Goal: Information Seeking & Learning: Learn about a topic

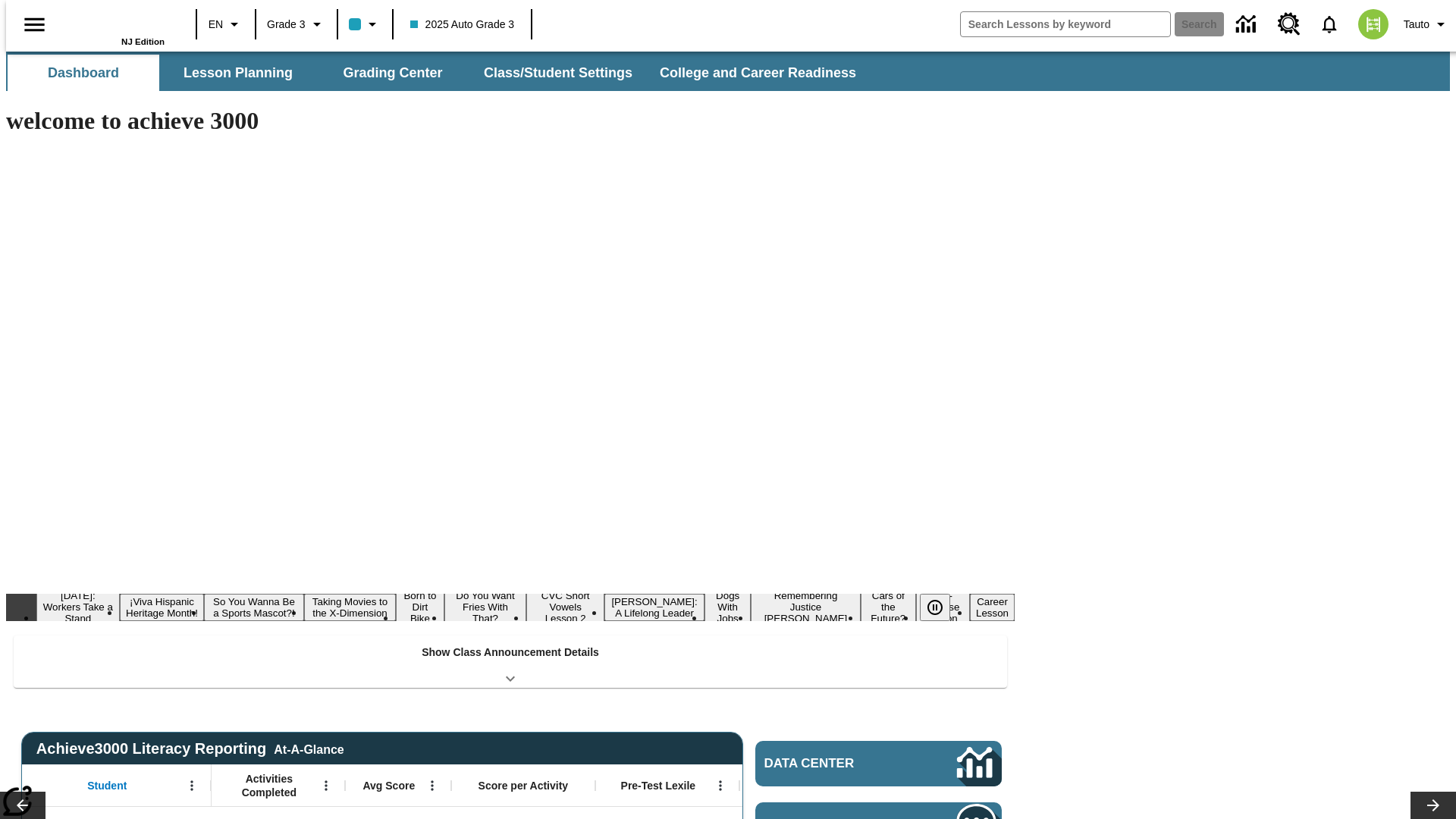
type input "-1"
click at [232, 73] on button "Lesson Planning" at bounding box center [238, 73] width 152 height 36
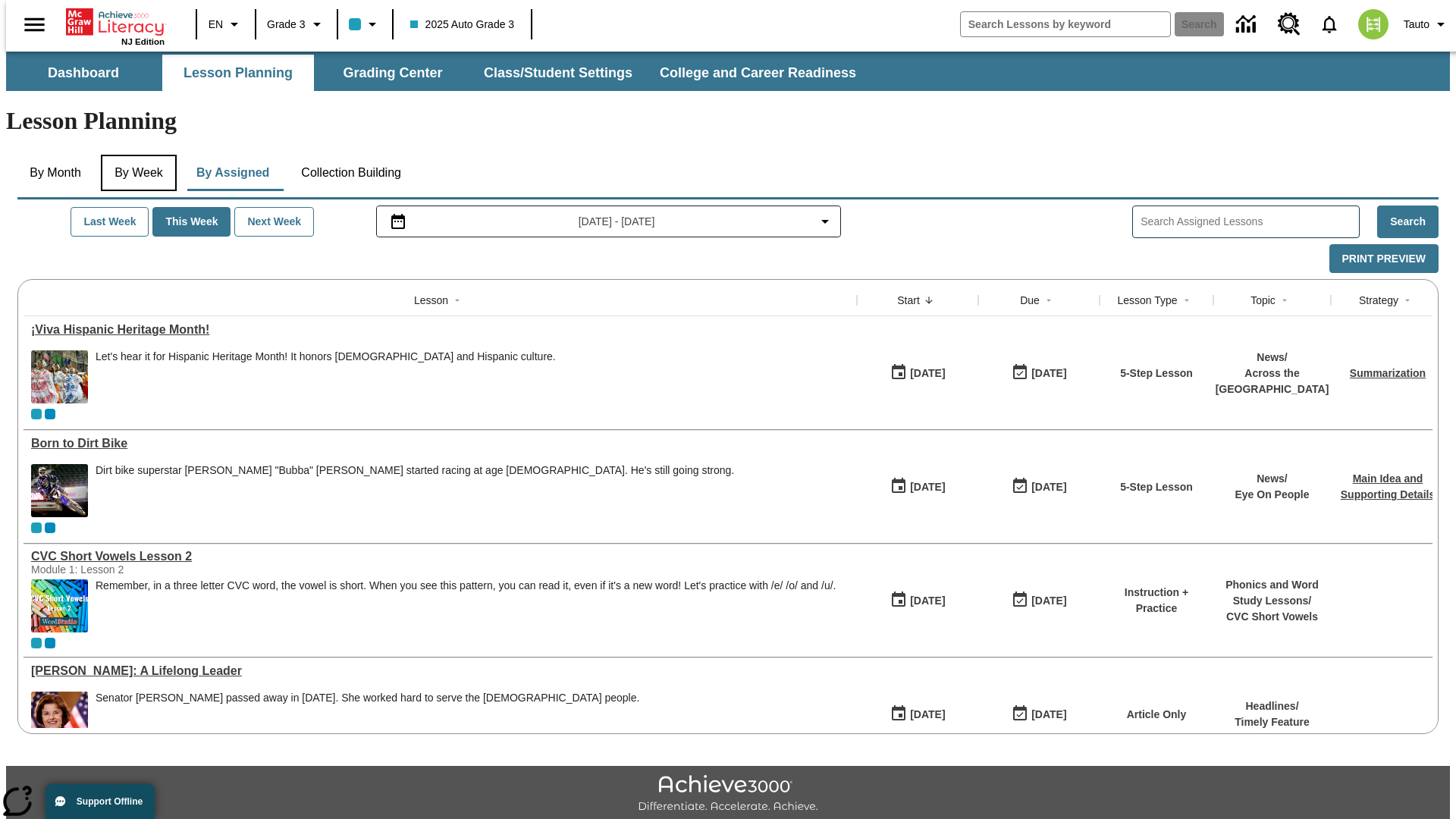
click at [136, 155] on button "By Week" at bounding box center [139, 173] width 76 height 36
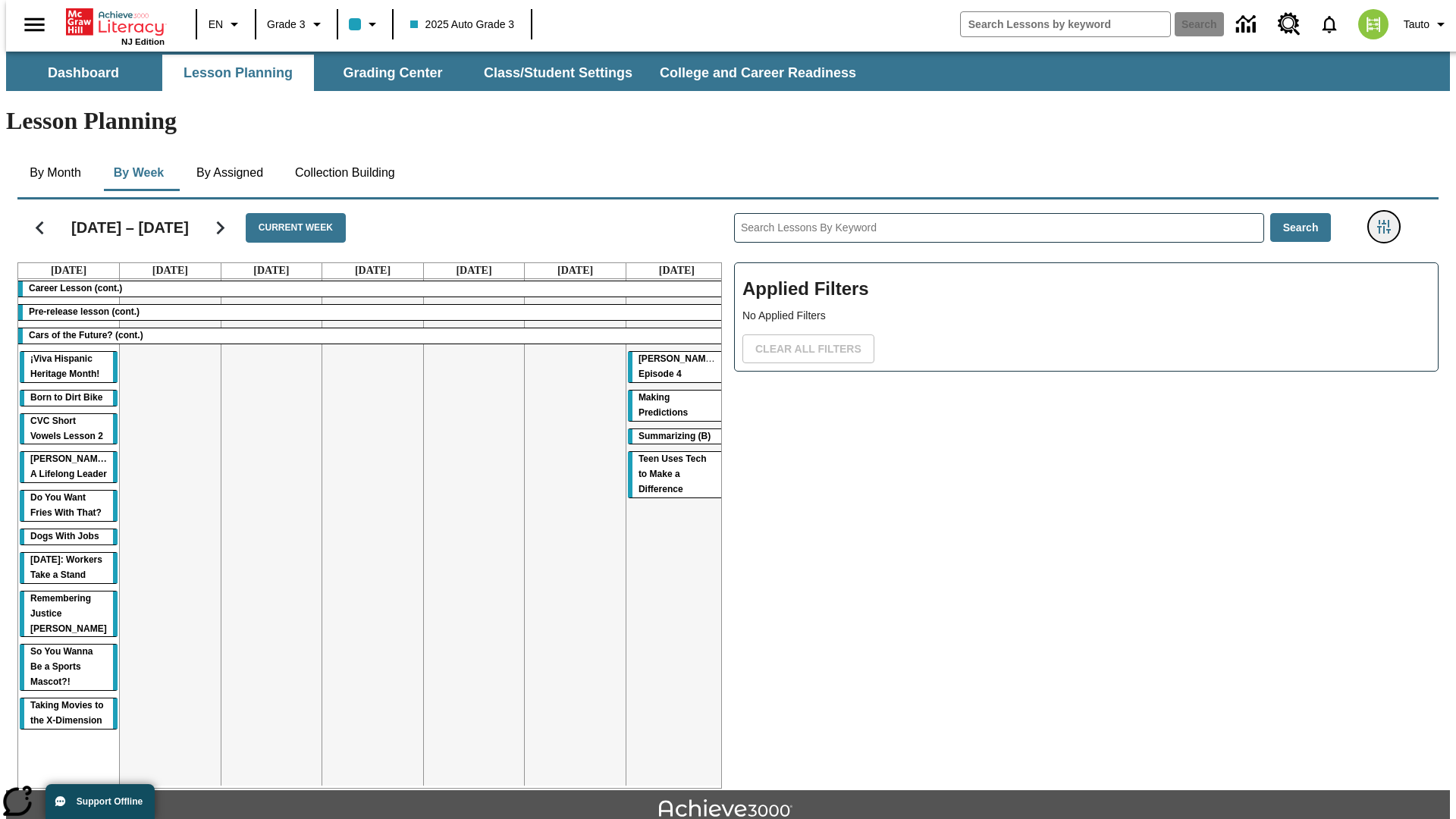
click at [1389, 220] on icon "Filters Side menu" at bounding box center [1383, 227] width 14 height 14
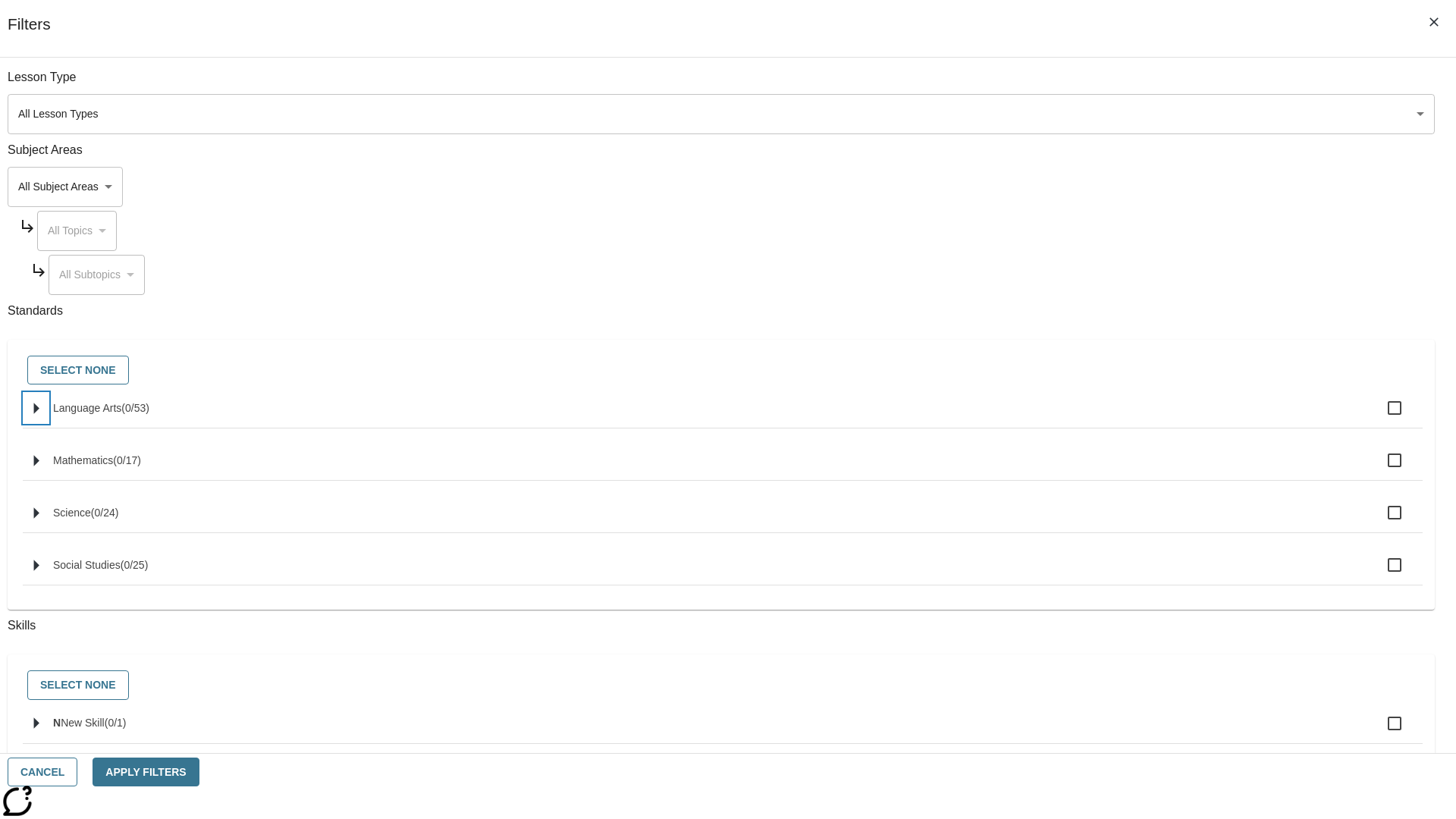
click at [40, 414] on icon "Select standards" at bounding box center [37, 408] width 5 height 11
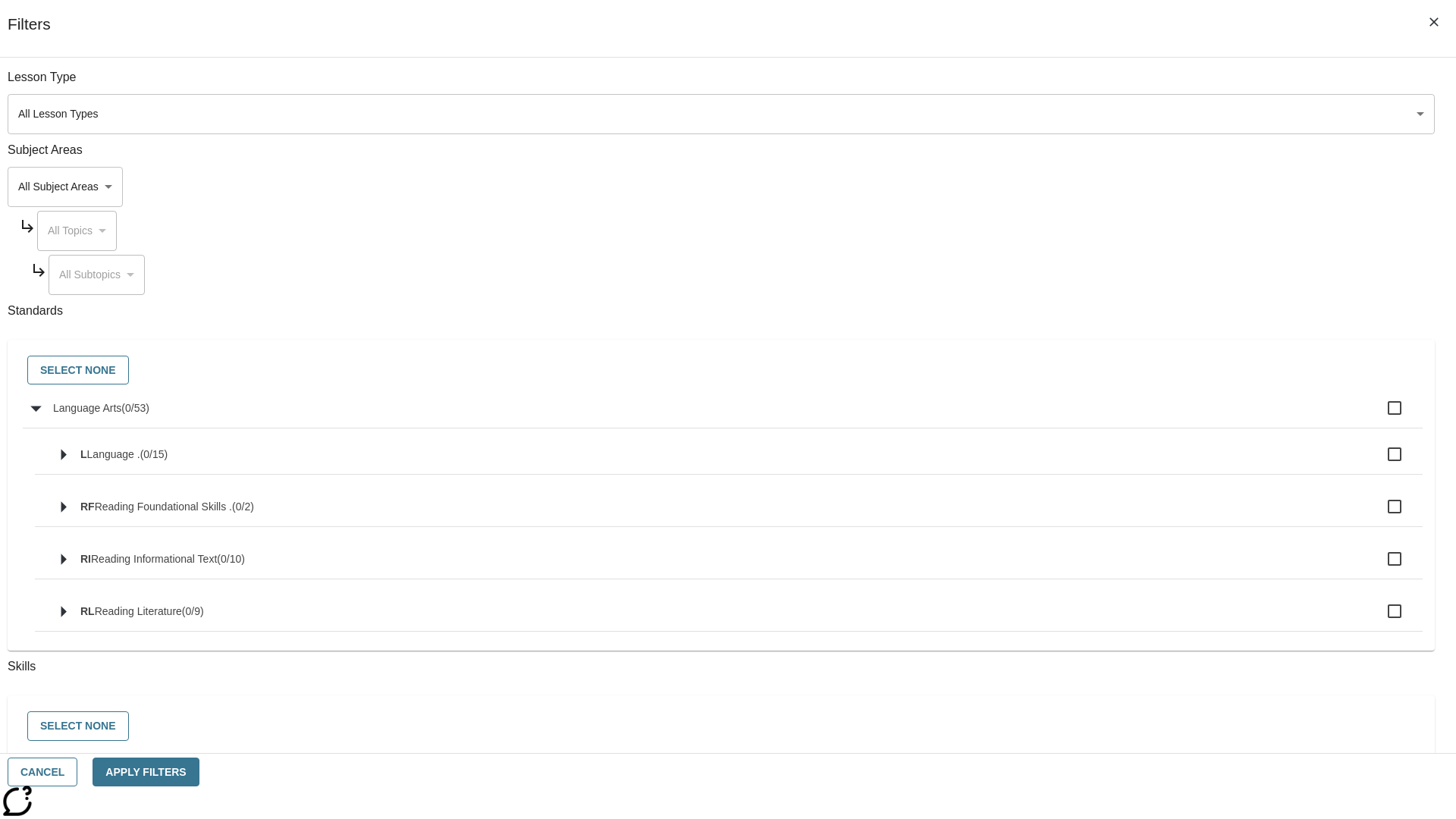
click at [1103, 416] on label "Language Arts ( 0 / 53 )" at bounding box center [731, 408] width 1358 height 32
click at [1378, 416] on input "Language Arts ( 0 / 53 )" at bounding box center [1394, 408] width 32 height 32
checkbox input "true"
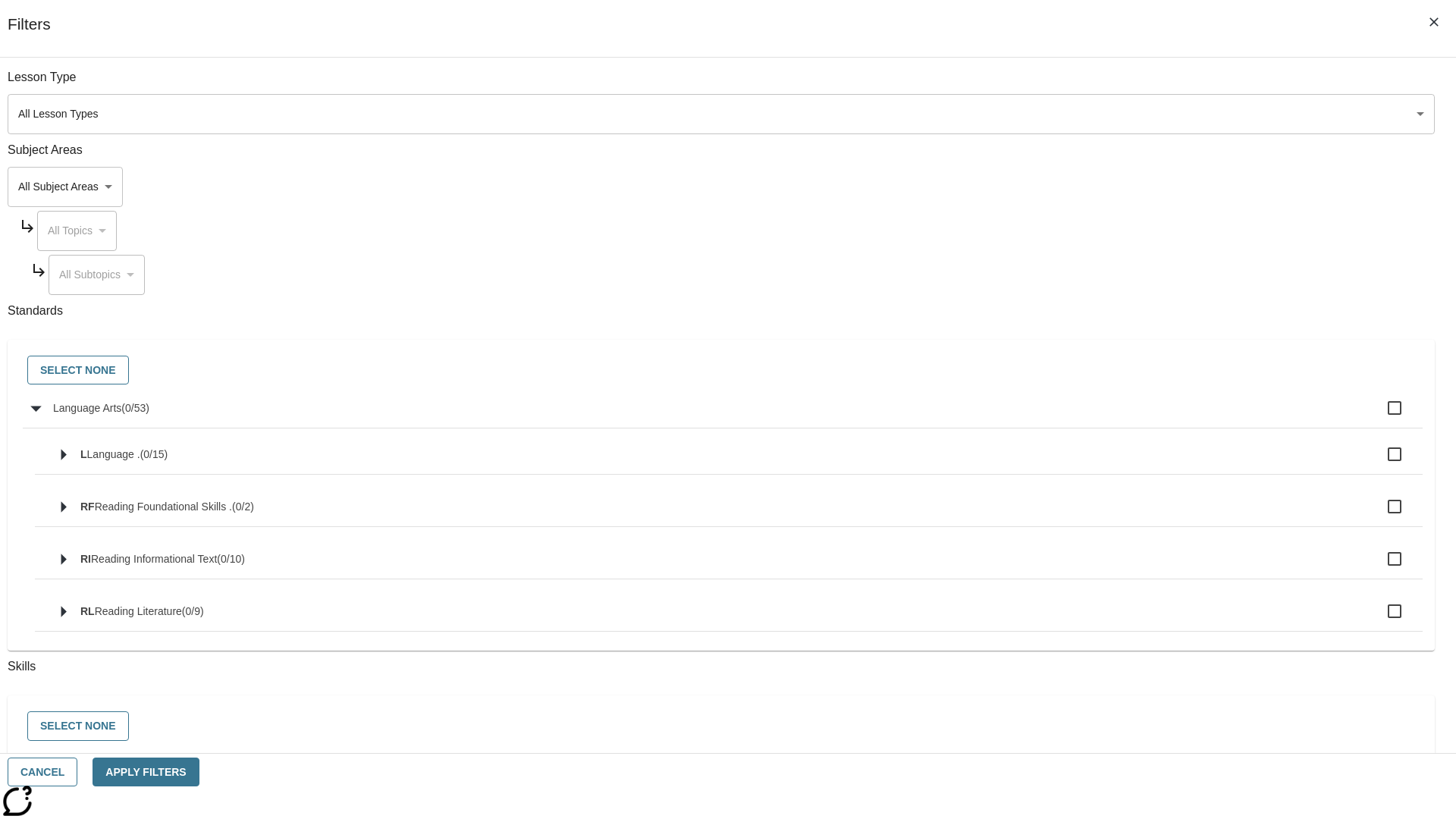
checkbox input "true"
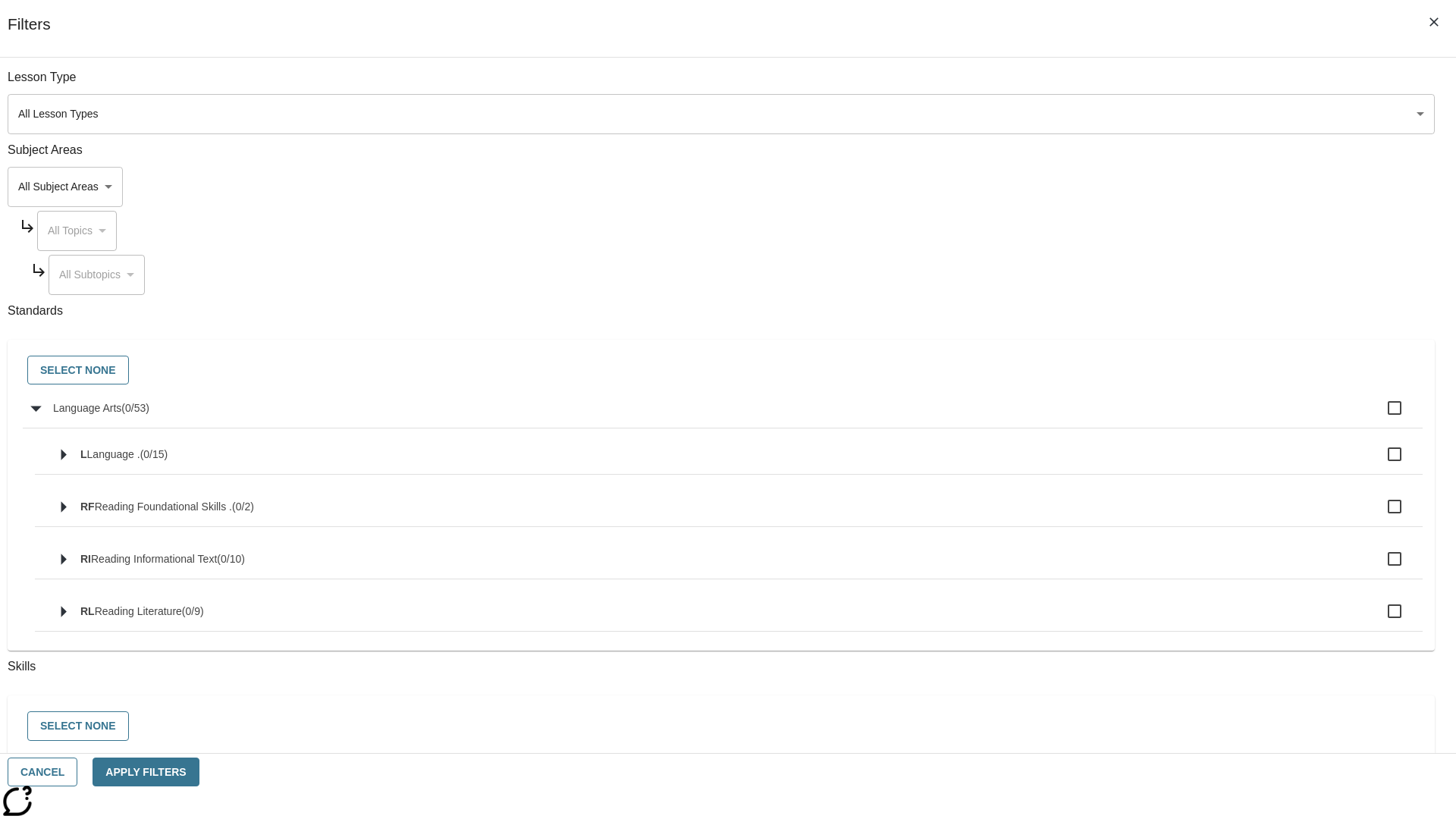
checkbox input "true"
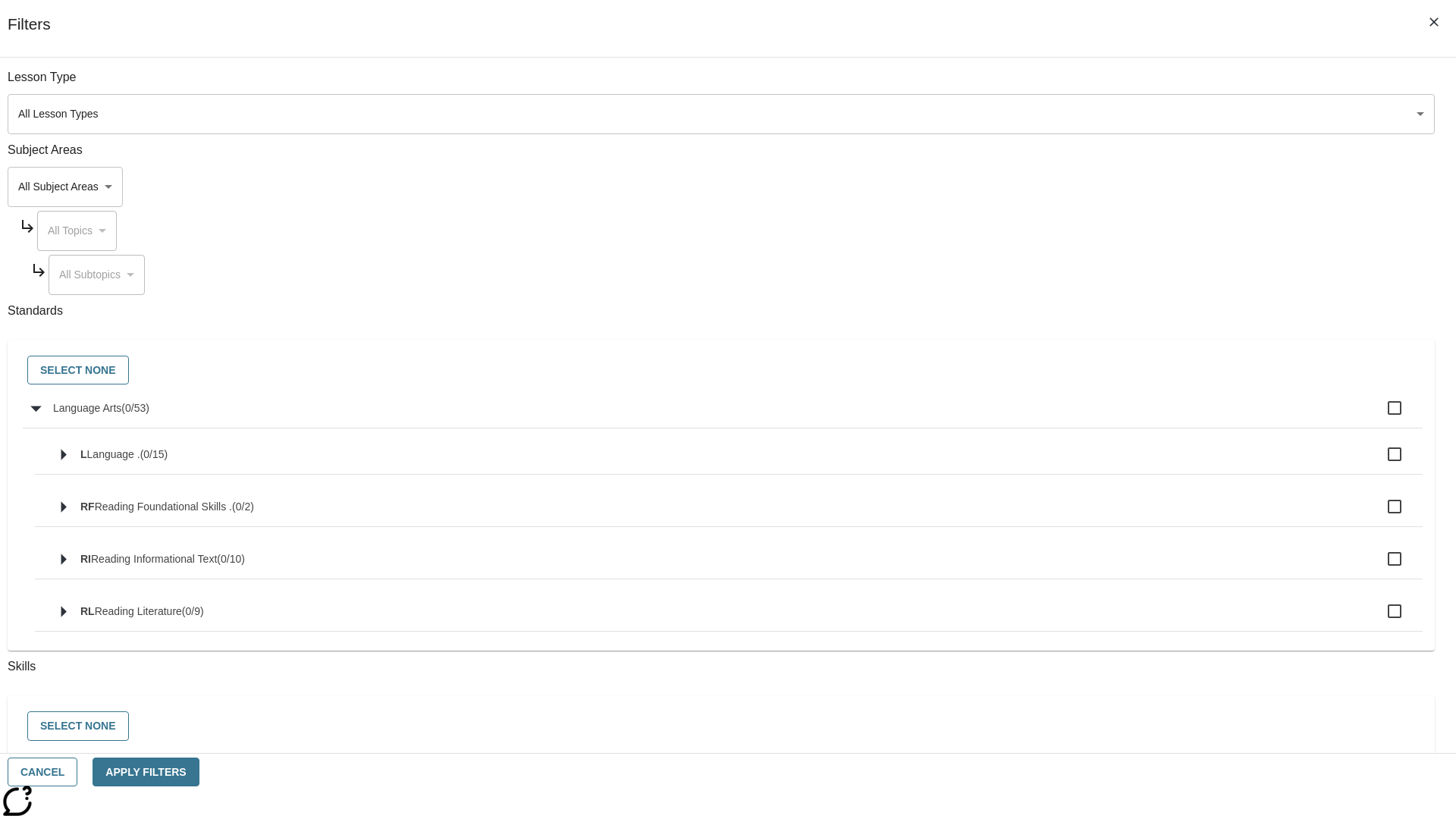
checkbox input "true"
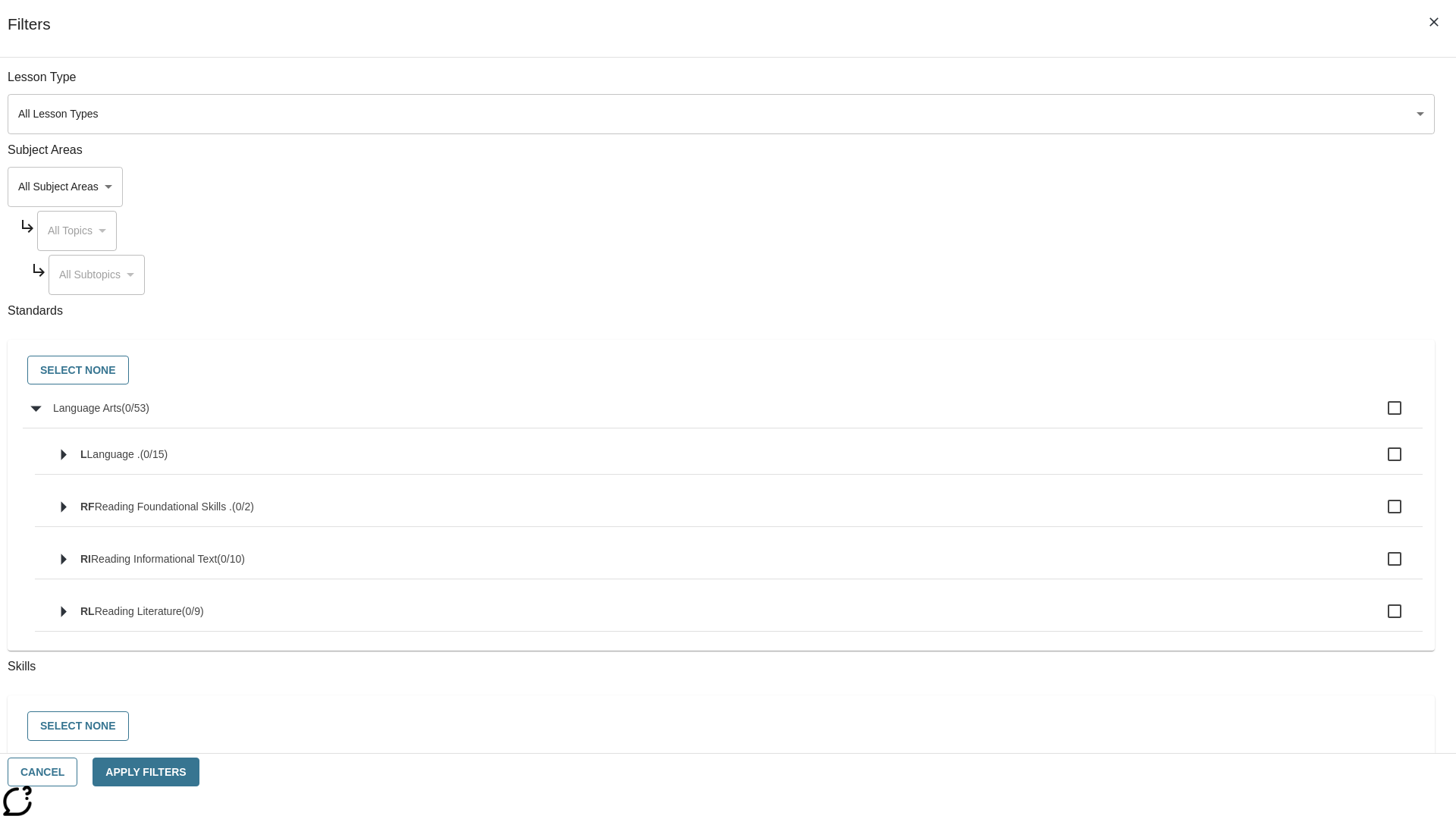
checkbox input "true"
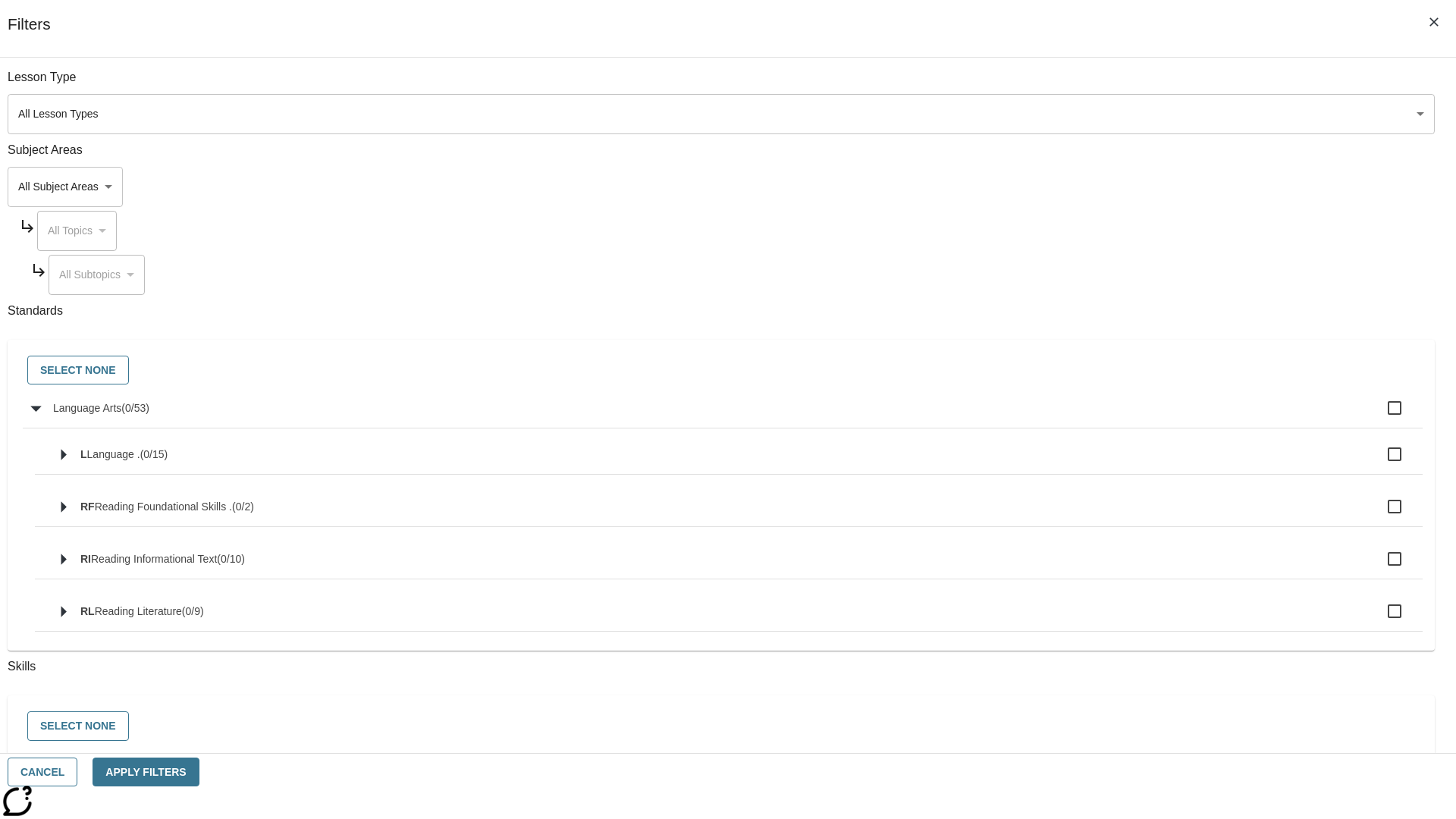
checkbox input "true"
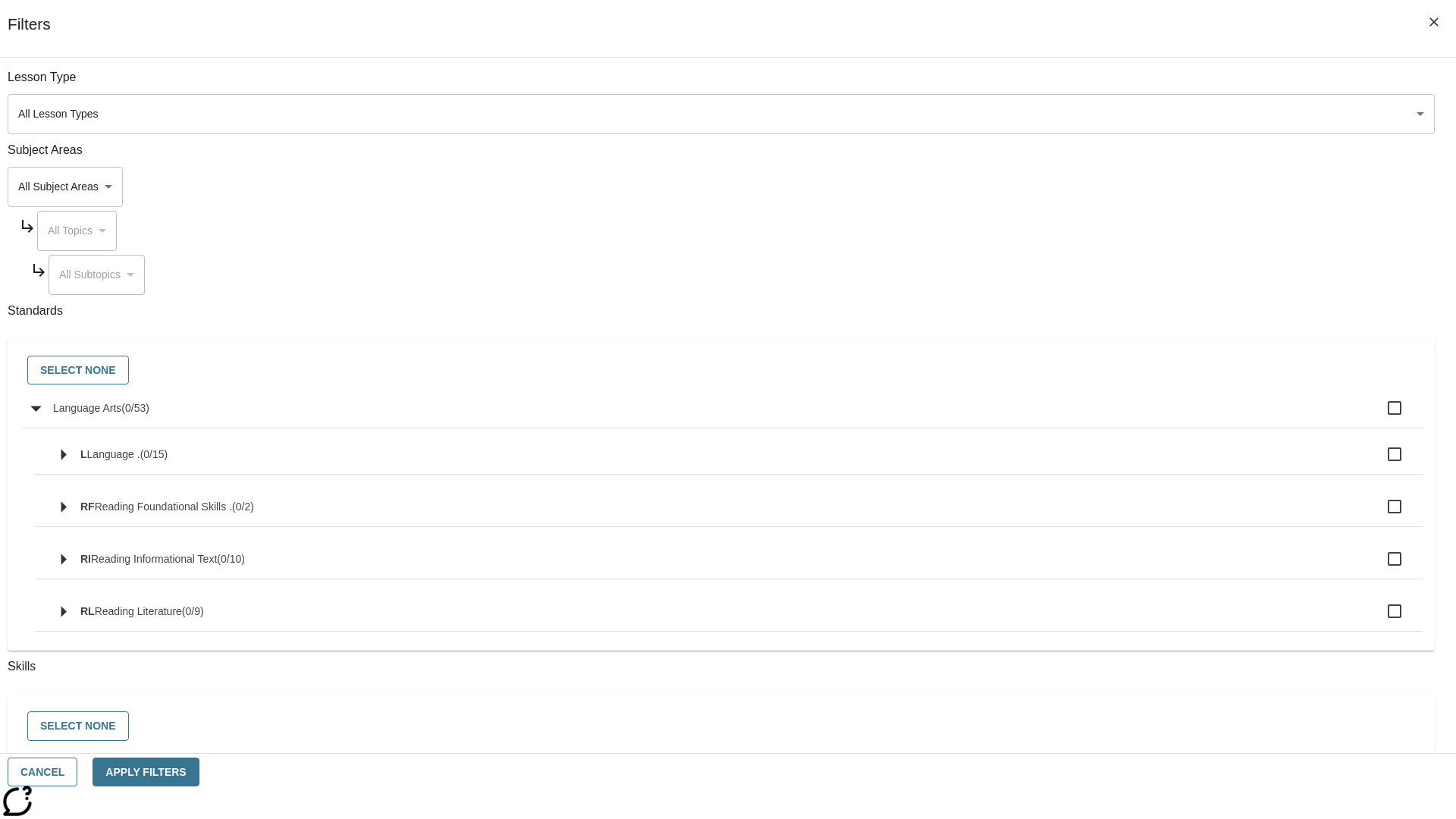
checkbox input "true"
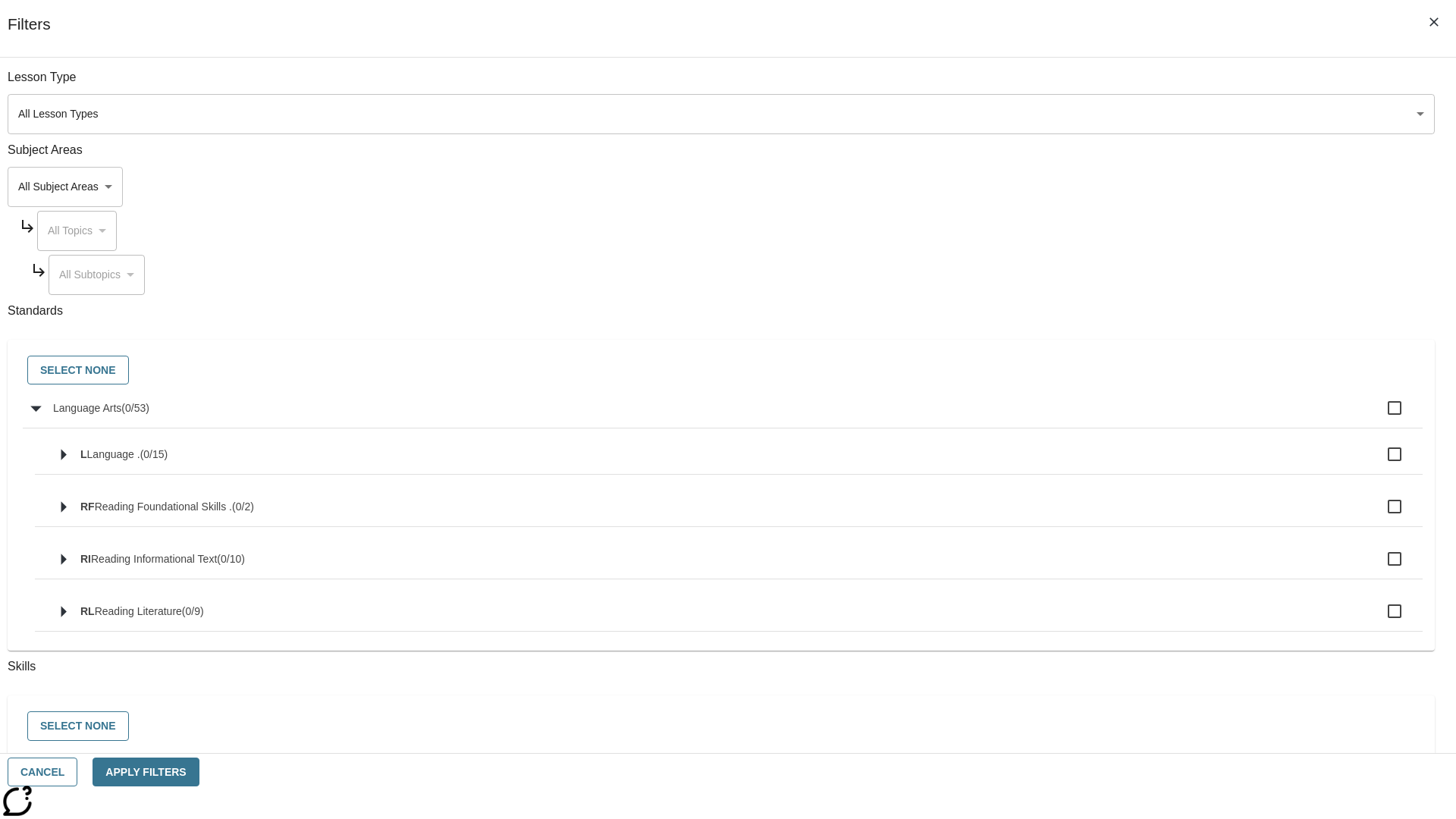
checkbox input "true"
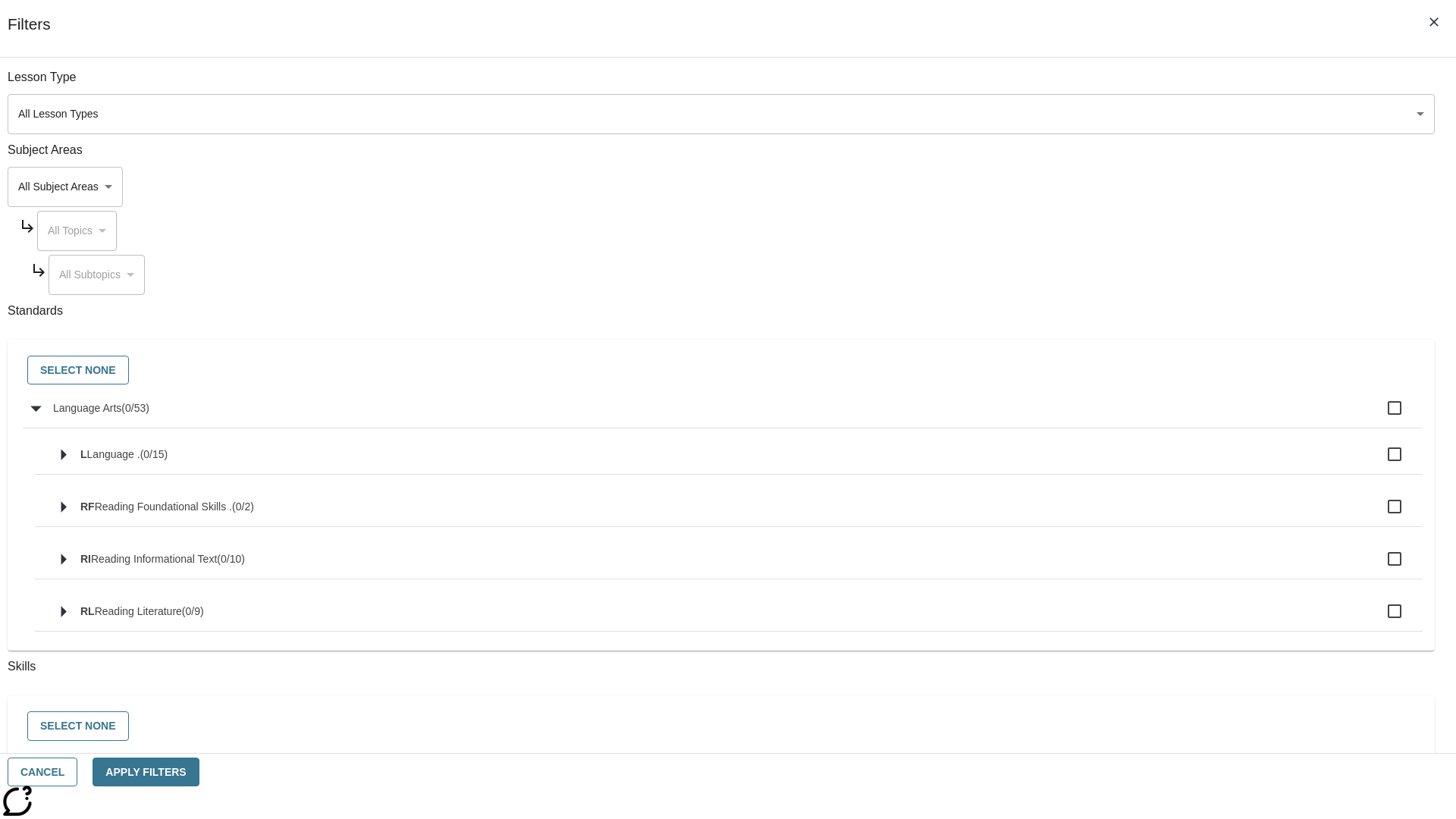
checkbox input "true"
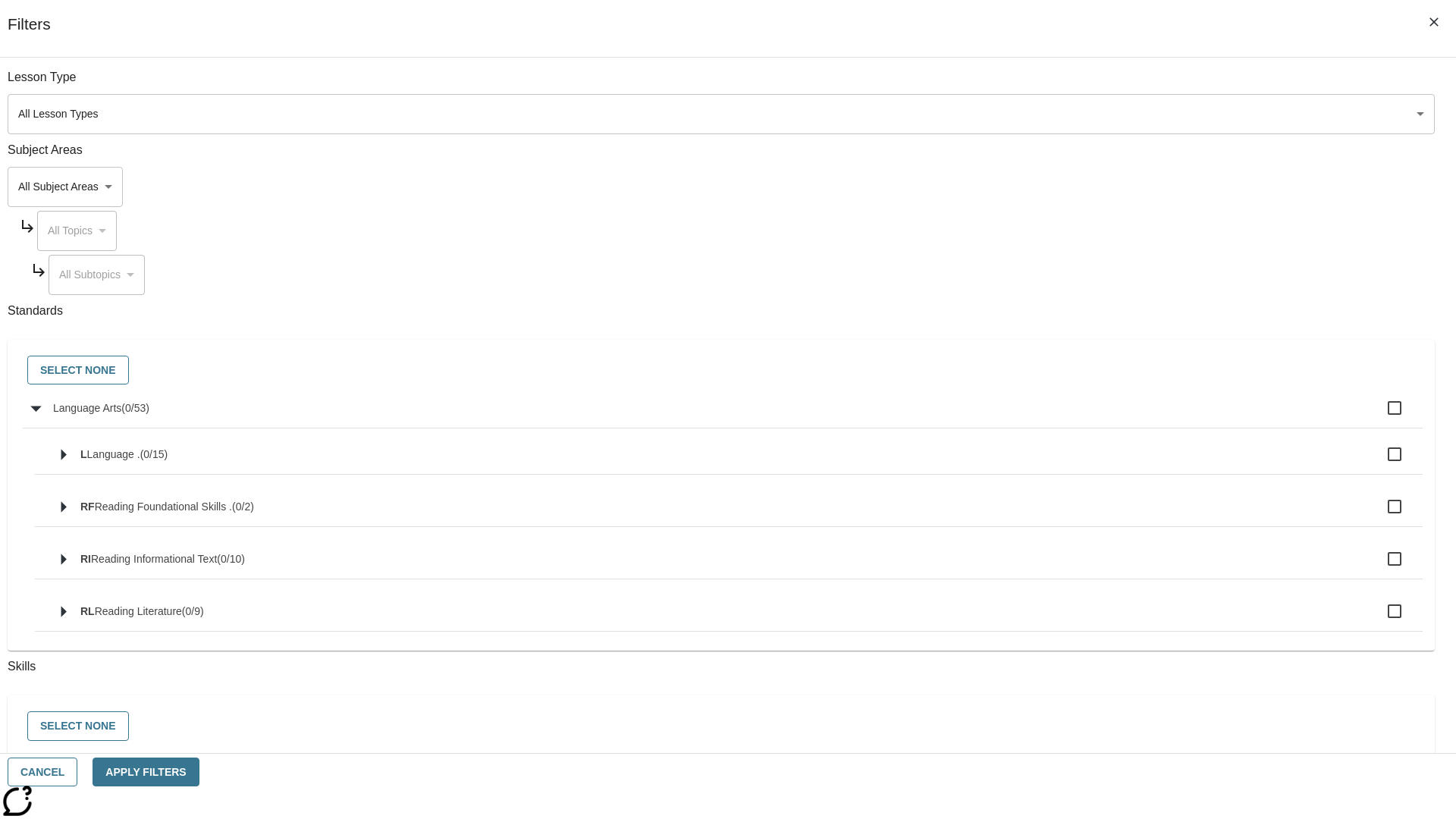
checkbox input "true"
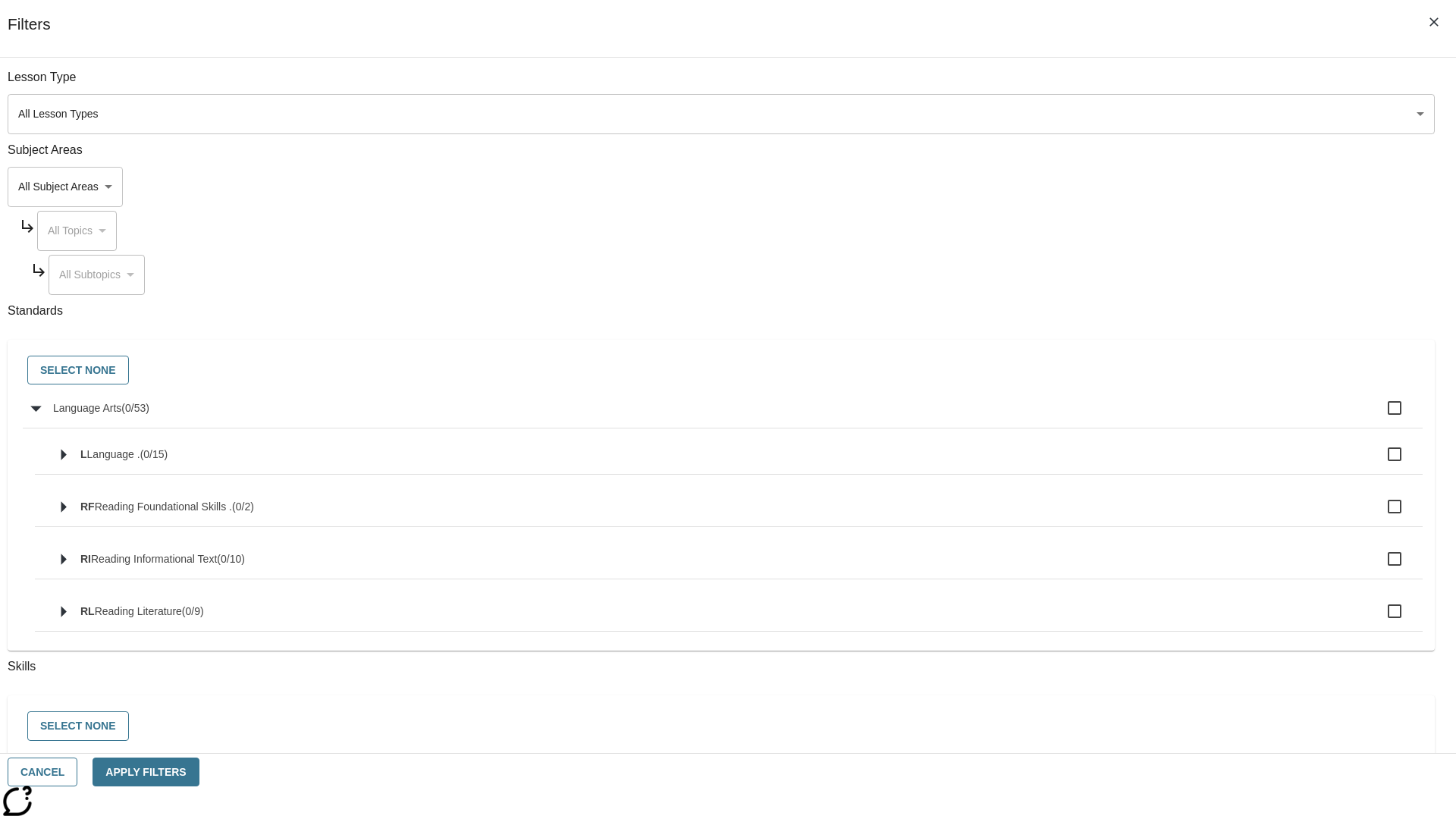
checkbox input "true"
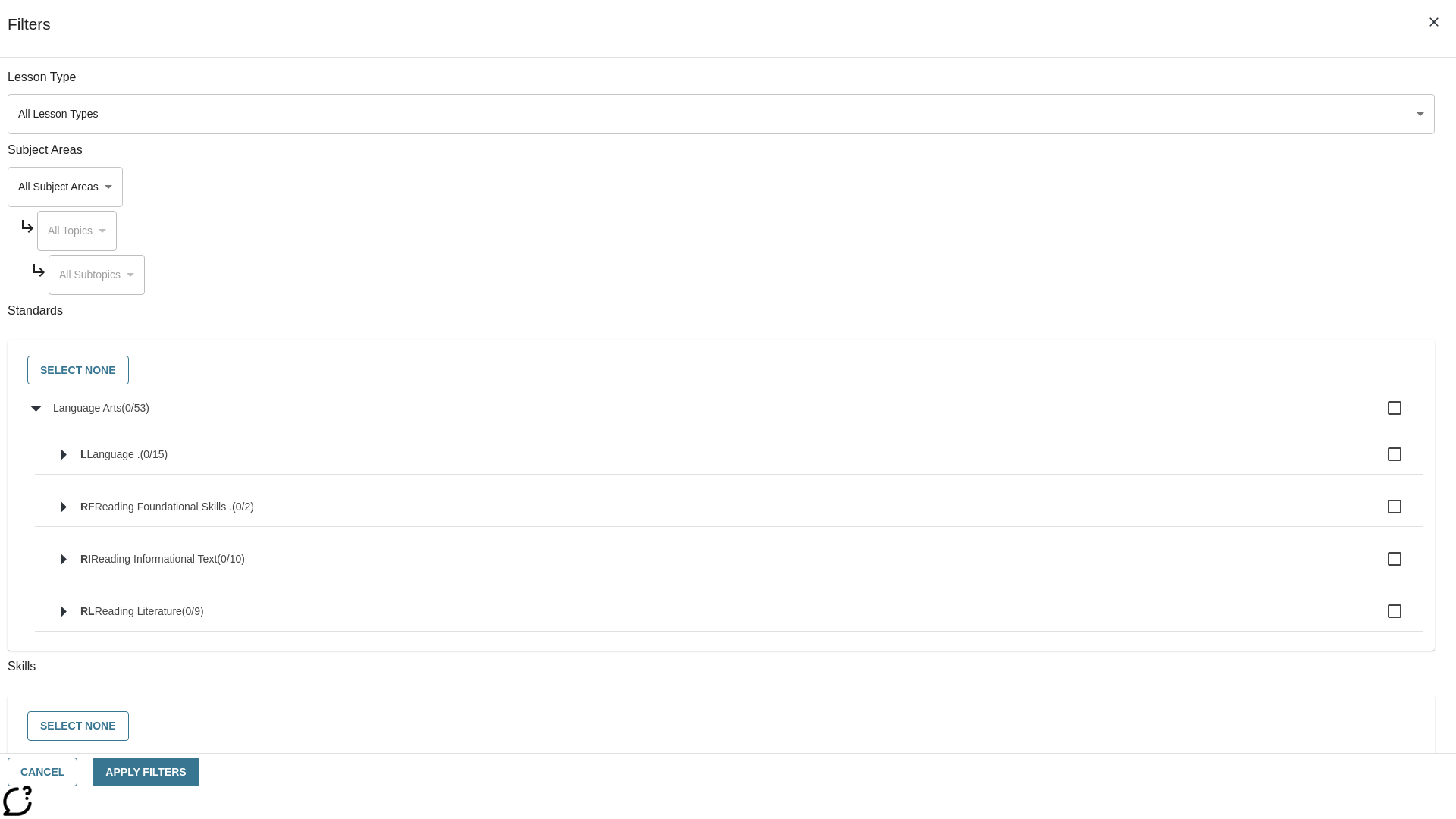
checkbox input "true"
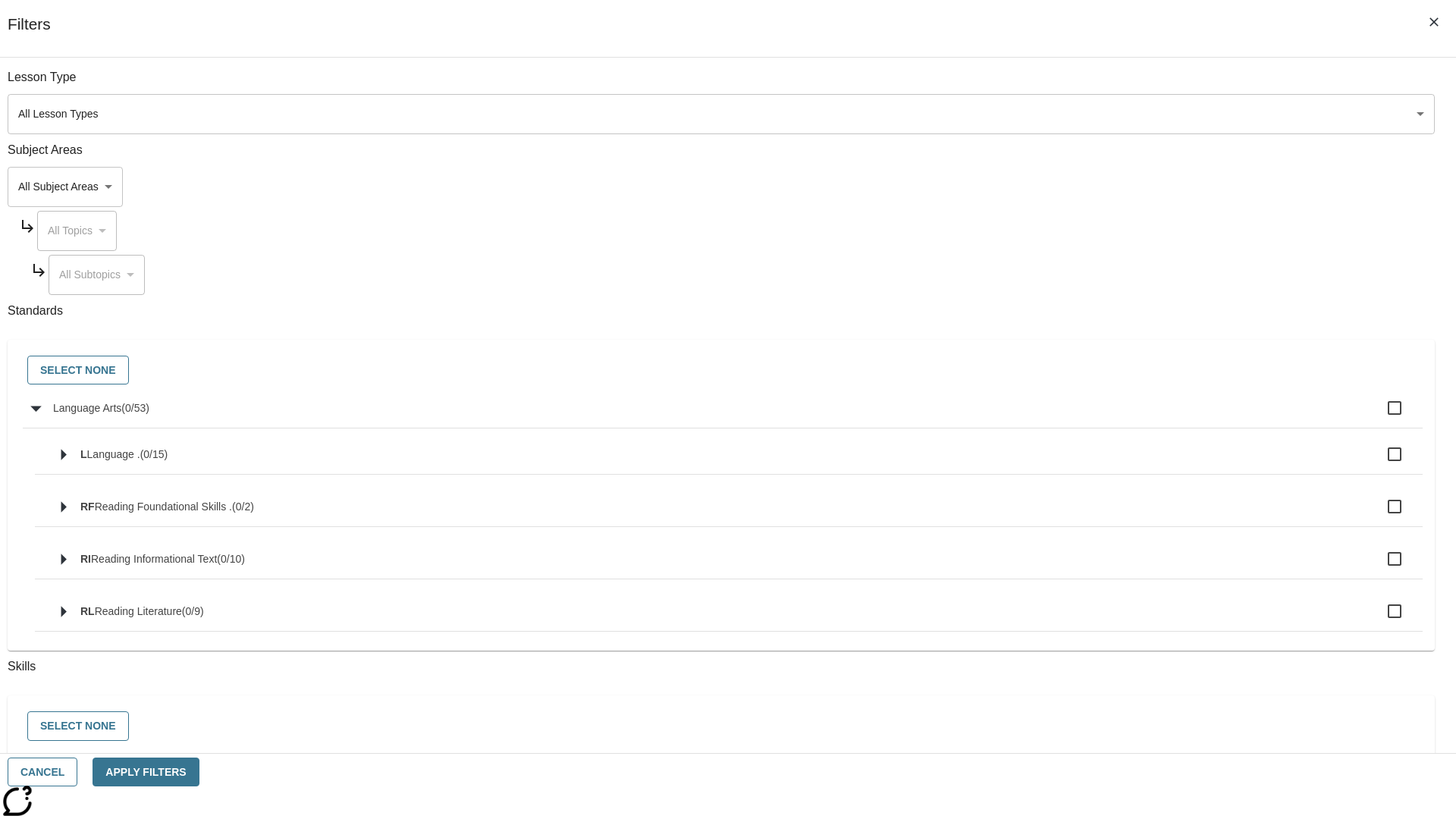
checkbox input "true"
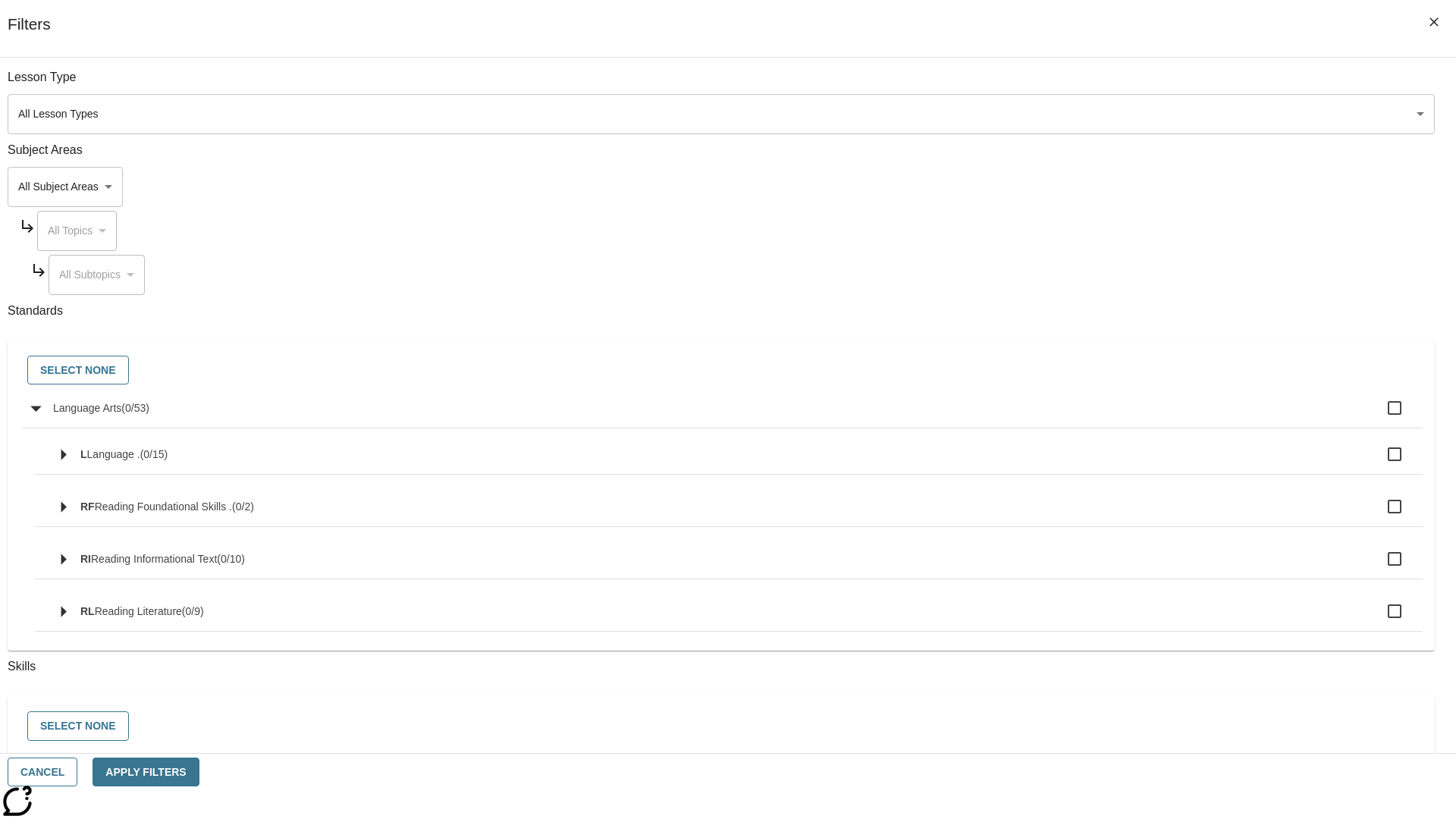
checkbox input "true"
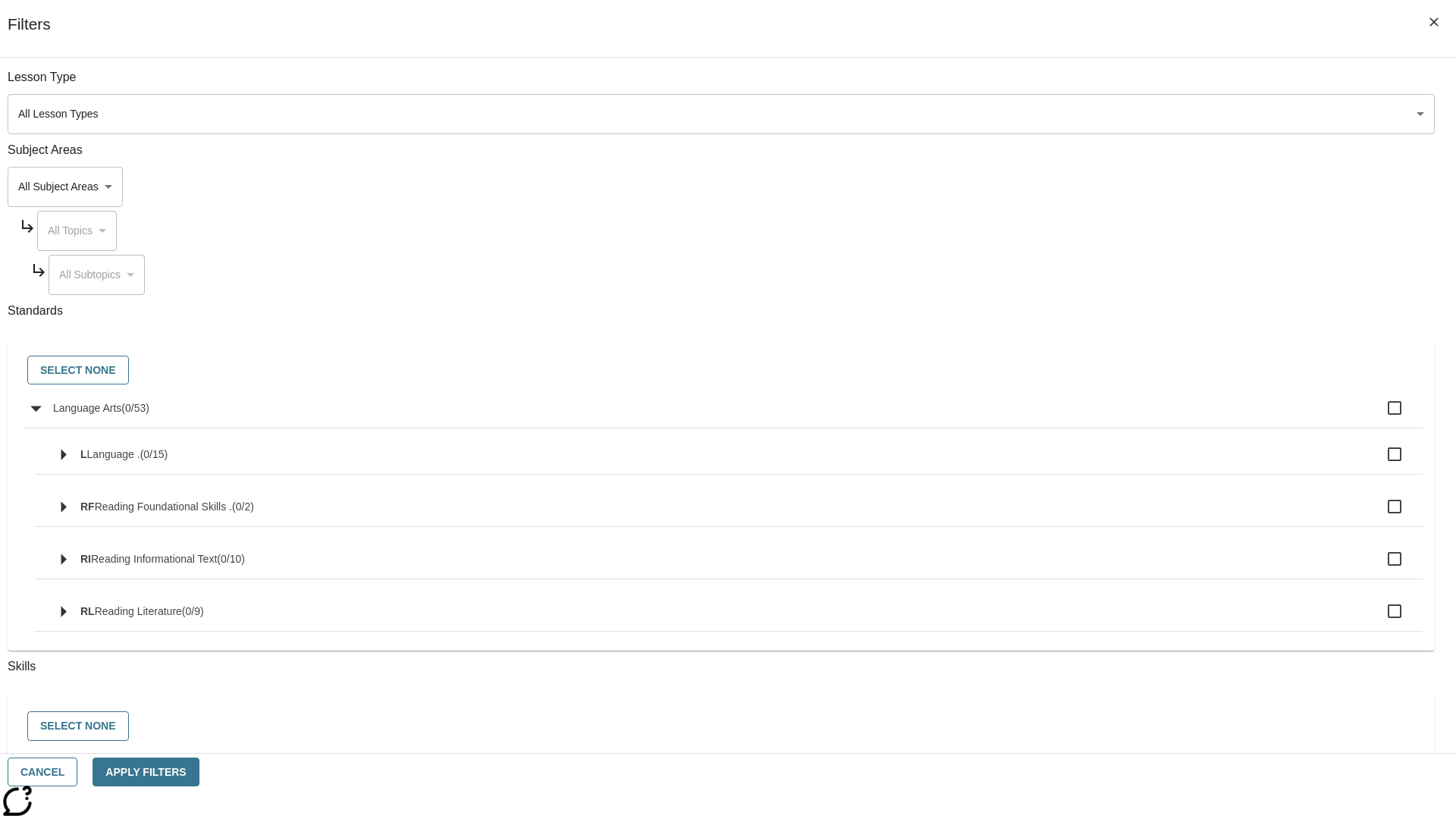
checkbox input "true"
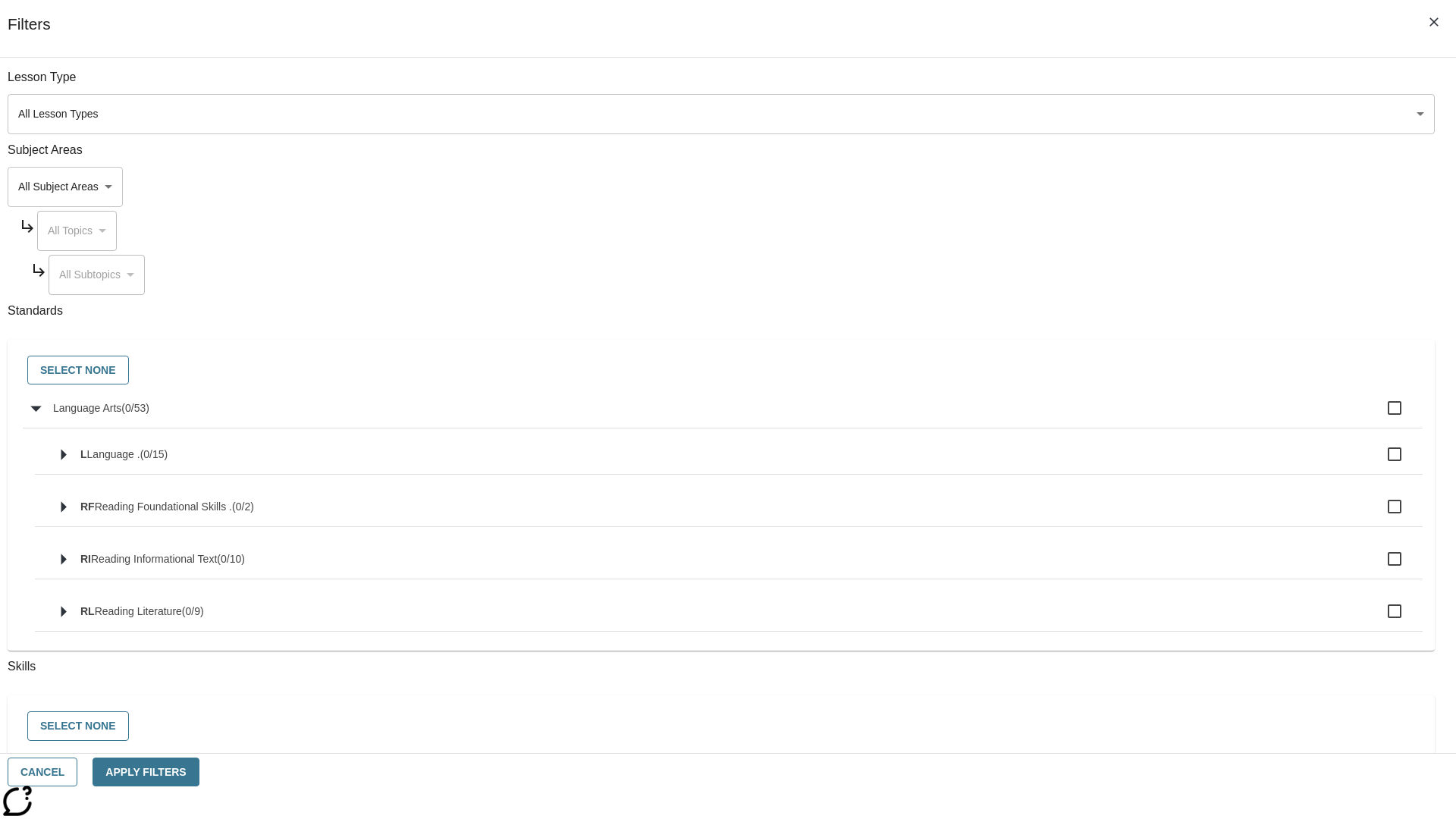
checkbox input "true"
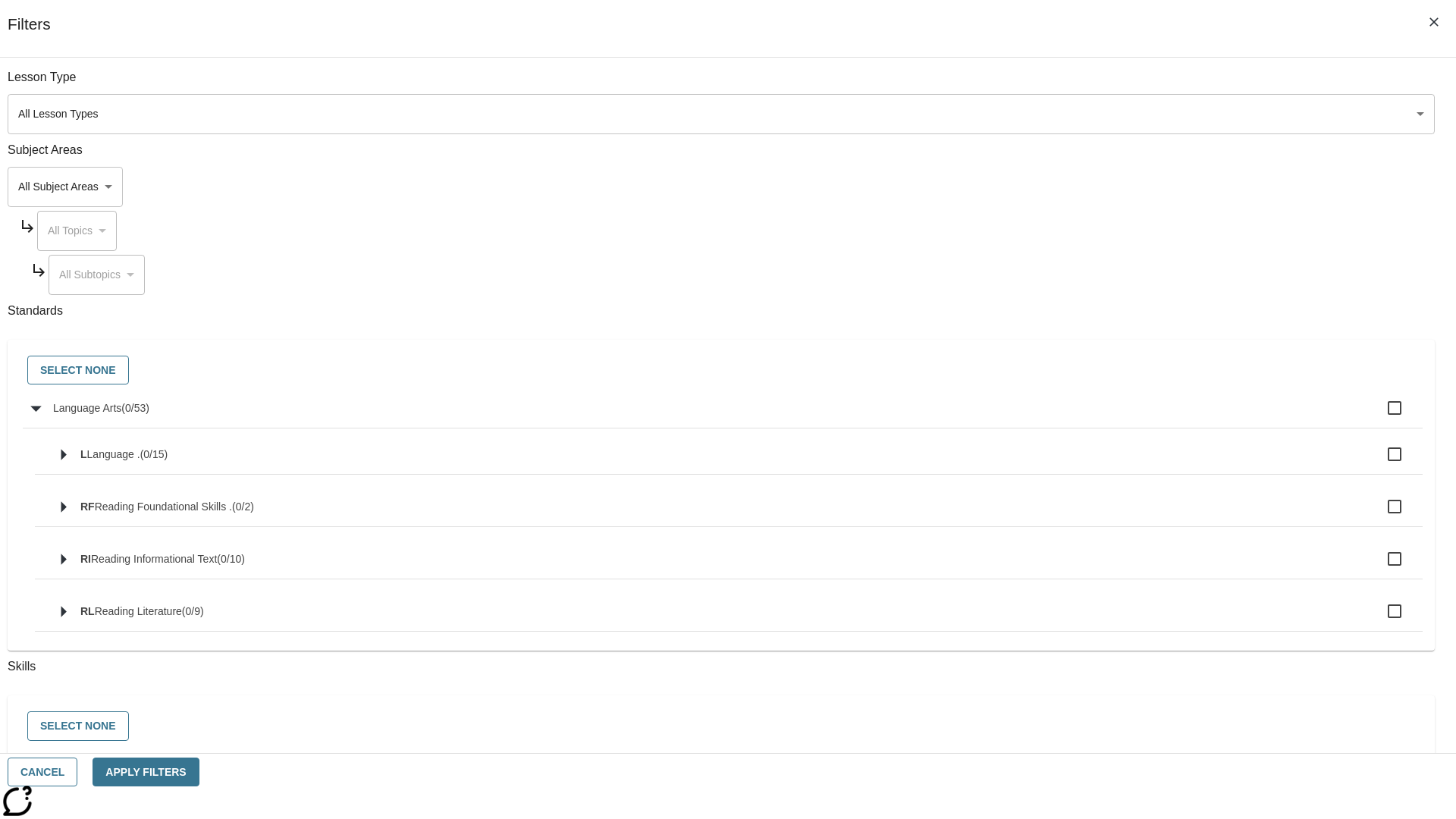
checkbox input "true"
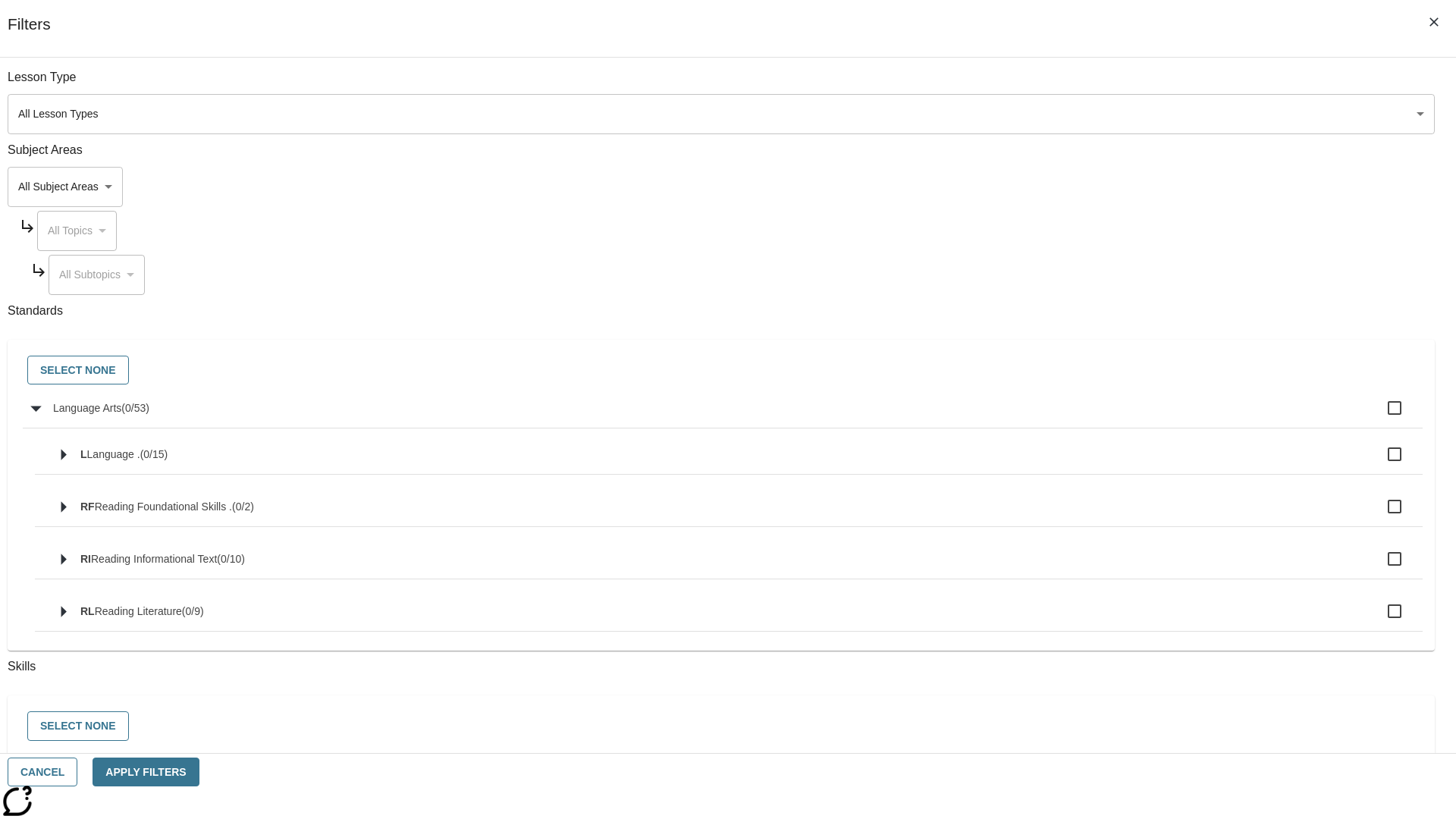
checkbox input "true"
click at [129, 371] on button "Select None" at bounding box center [79, 371] width 102 height 29
checkbox input "false"
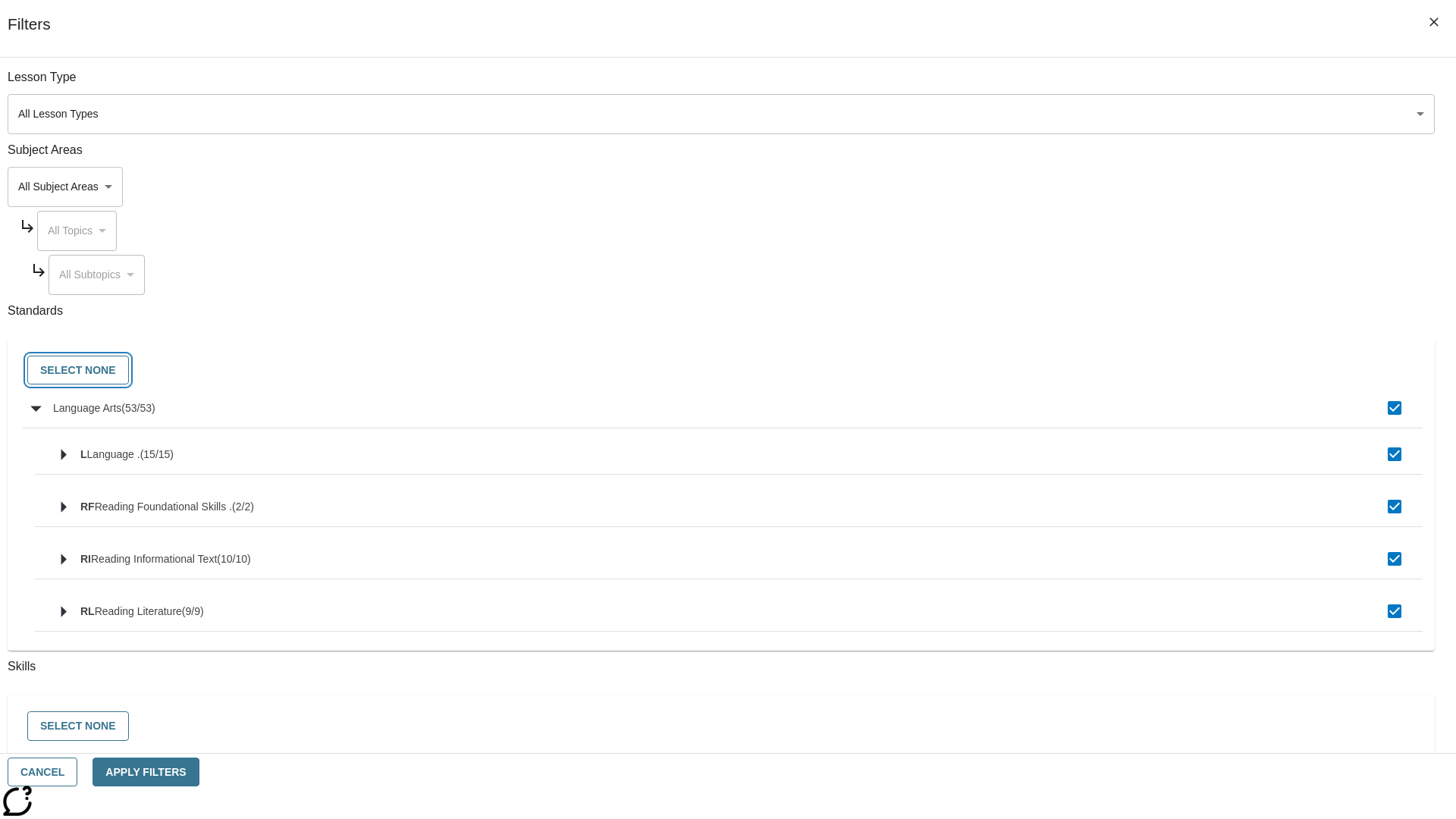
checkbox input "false"
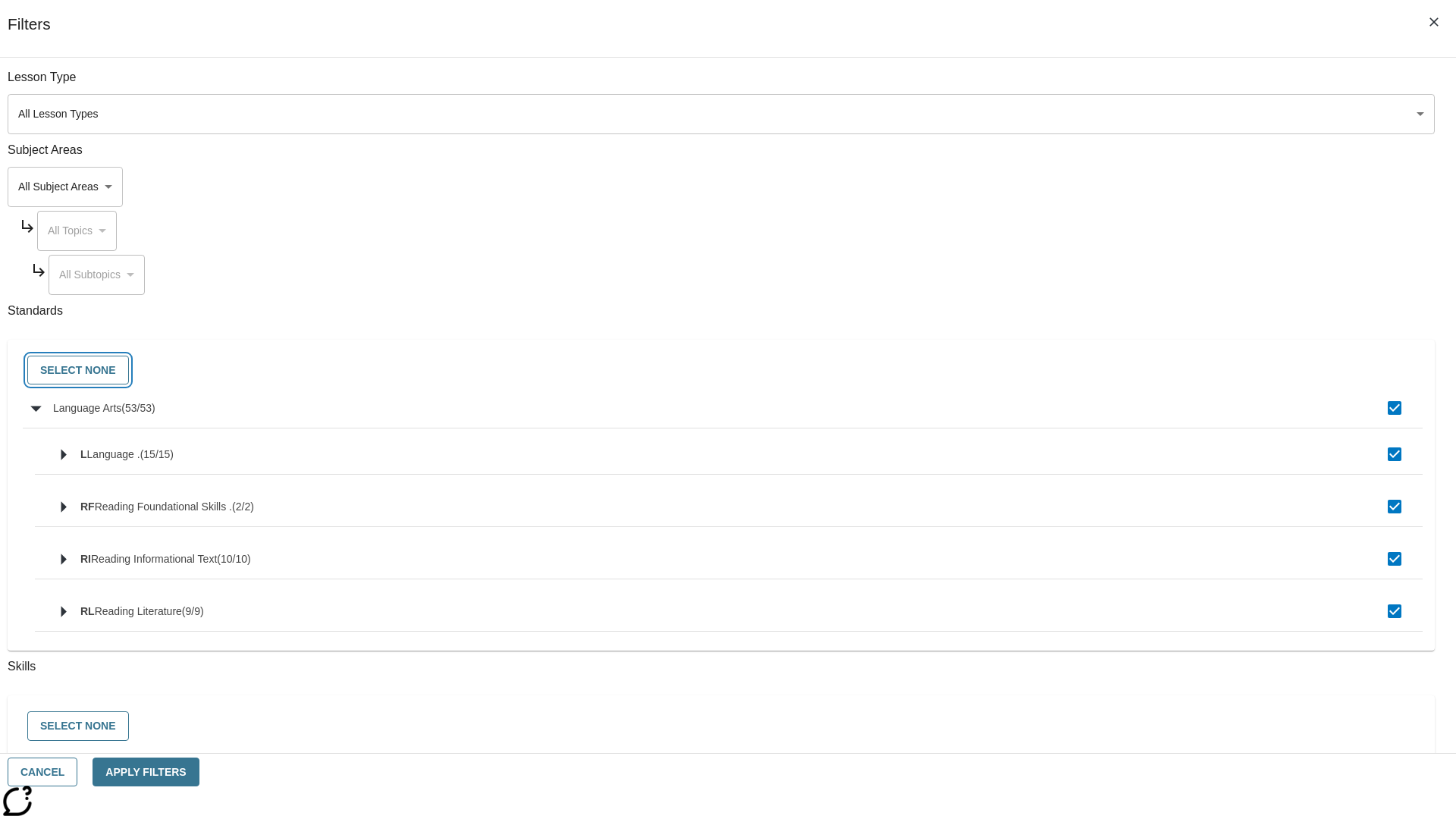
checkbox input "false"
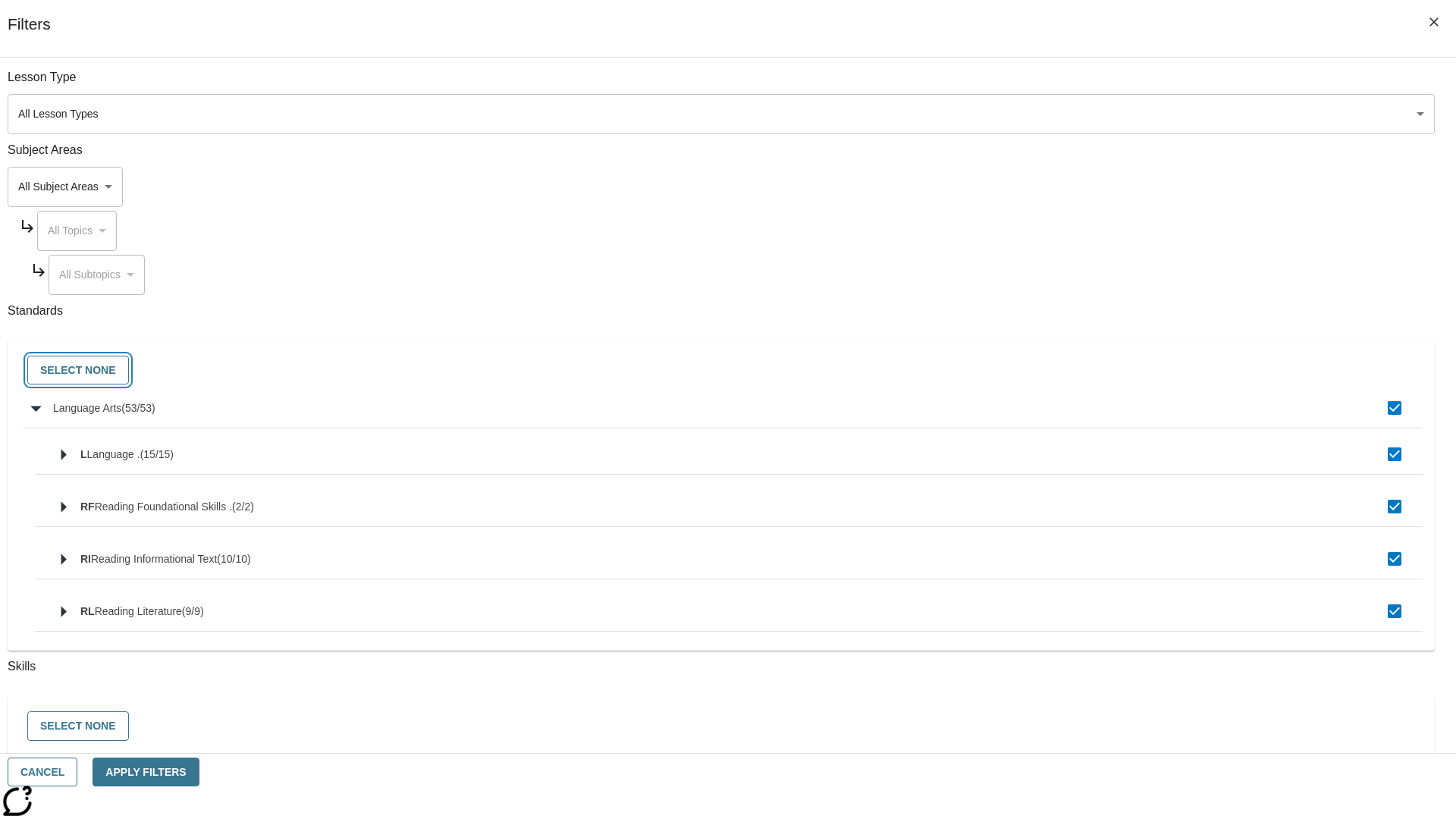
checkbox input "false"
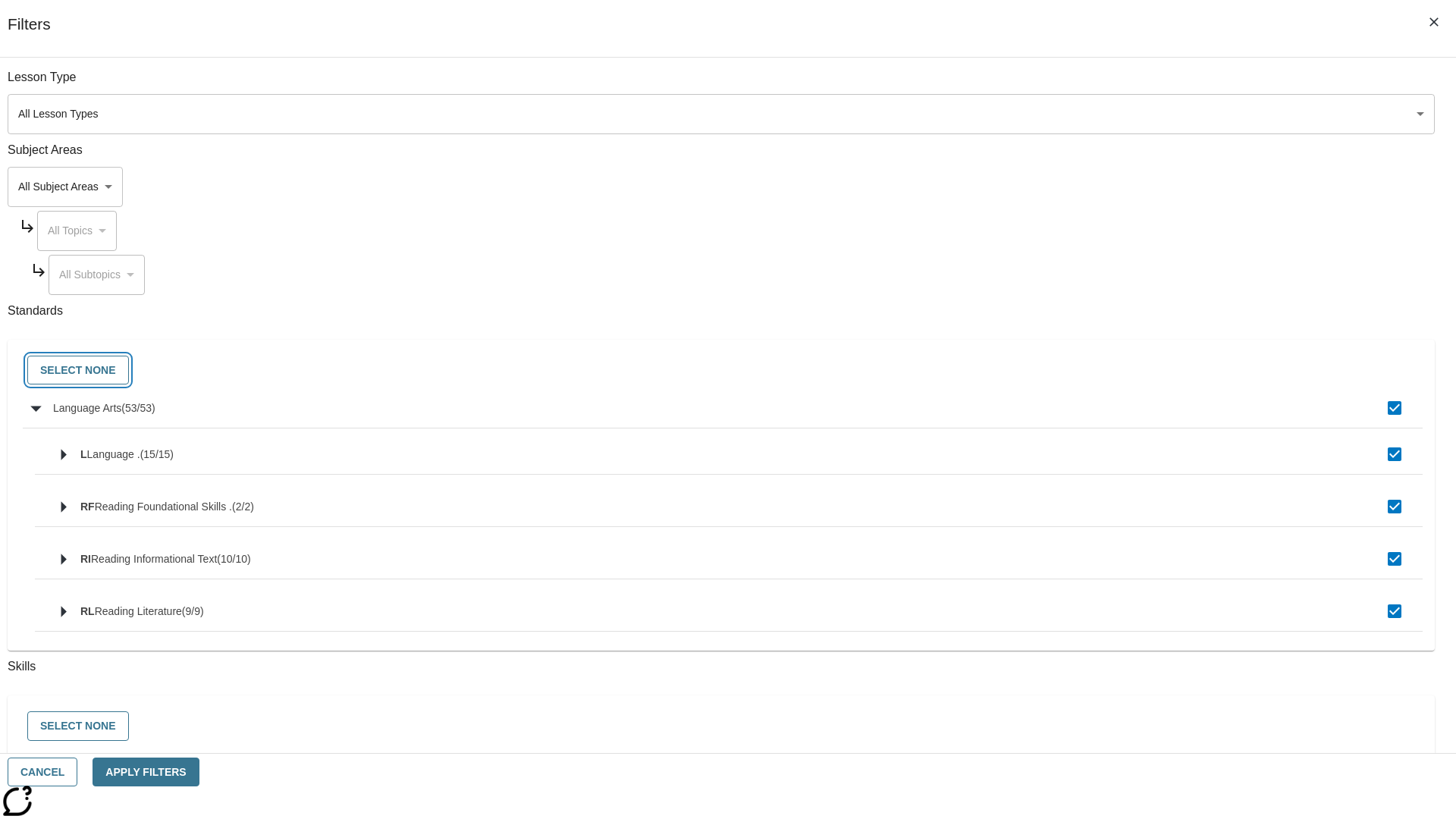
checkbox input "false"
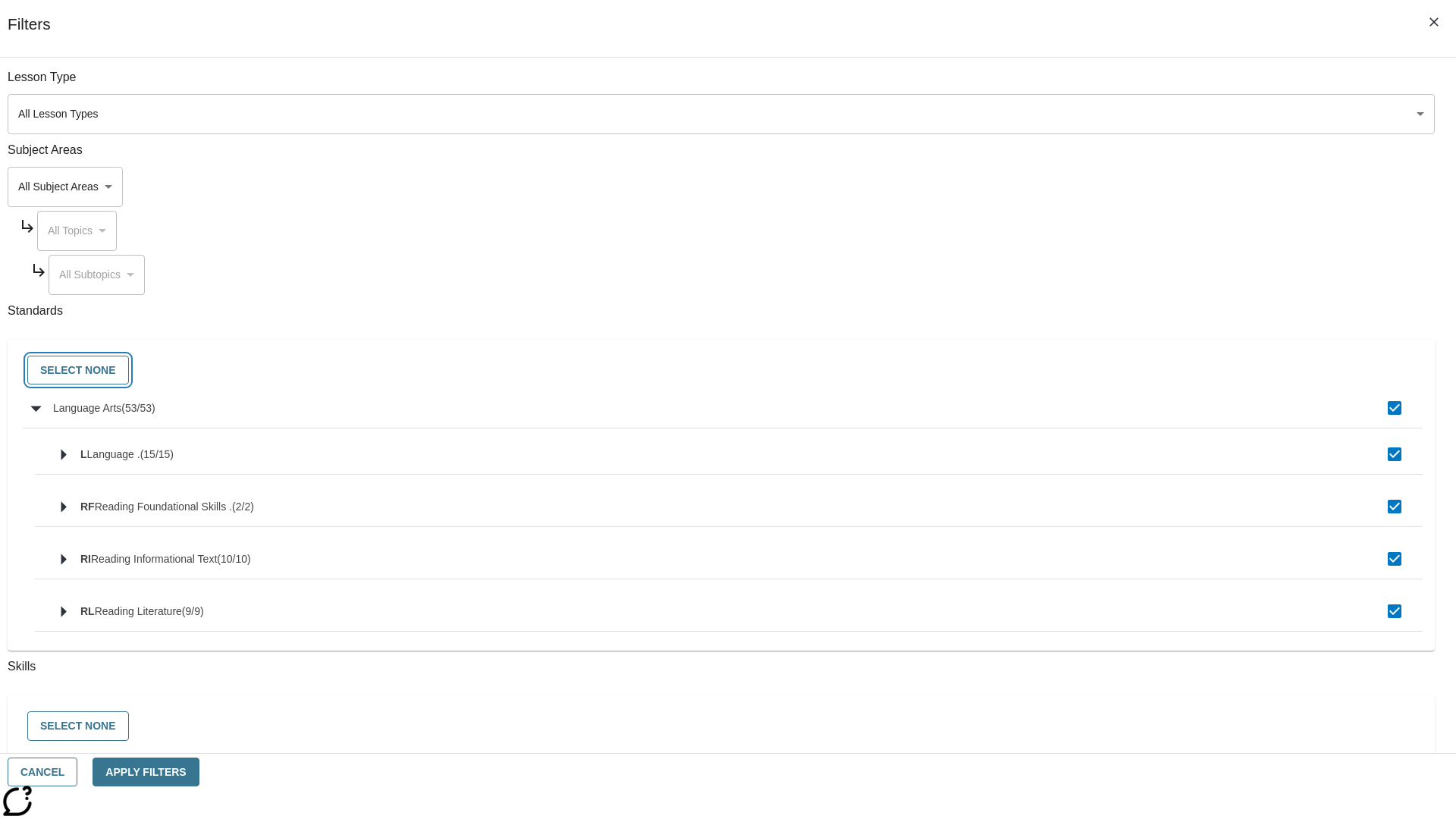
checkbox input "false"
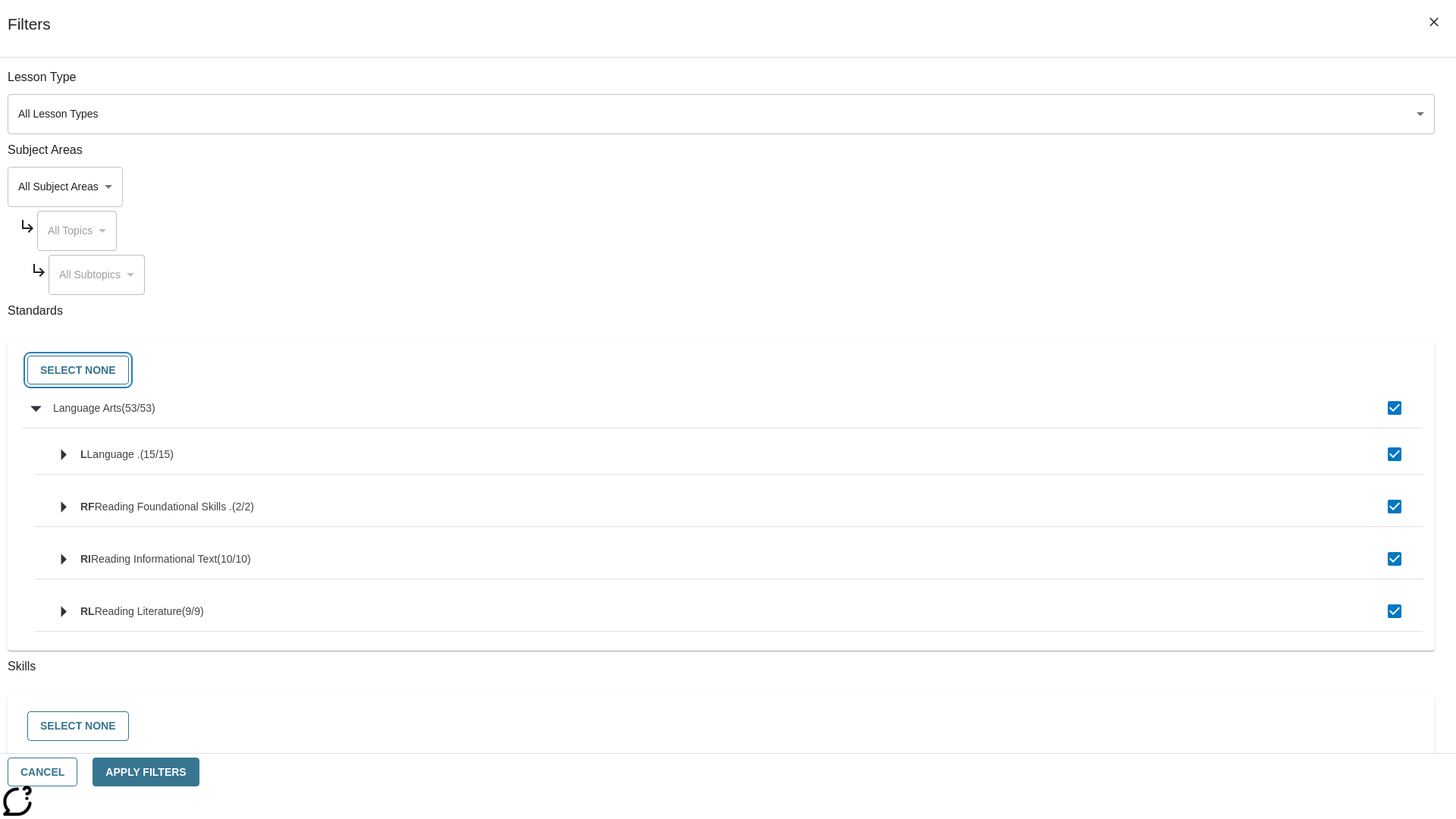
checkbox input "false"
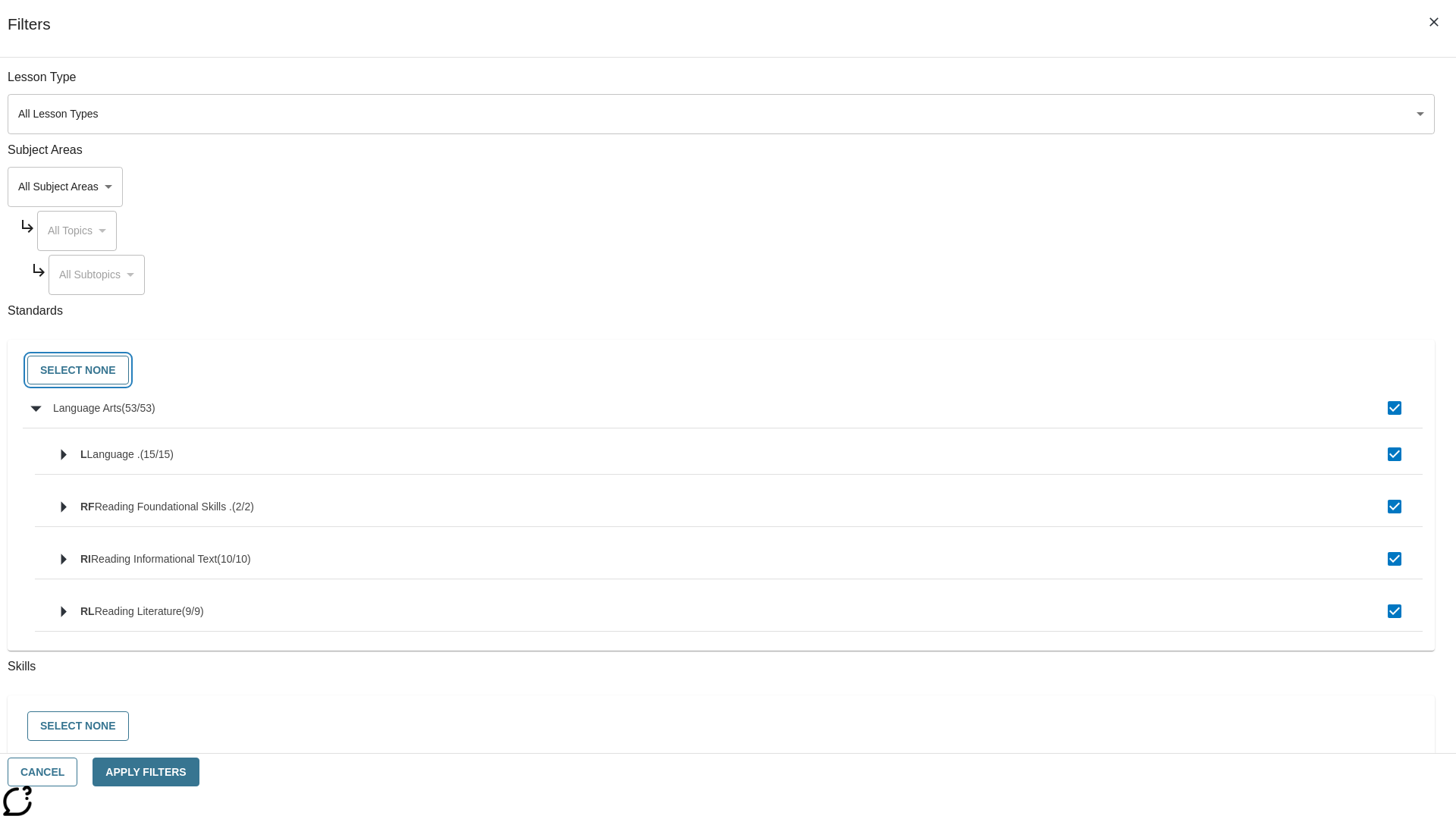
checkbox input "false"
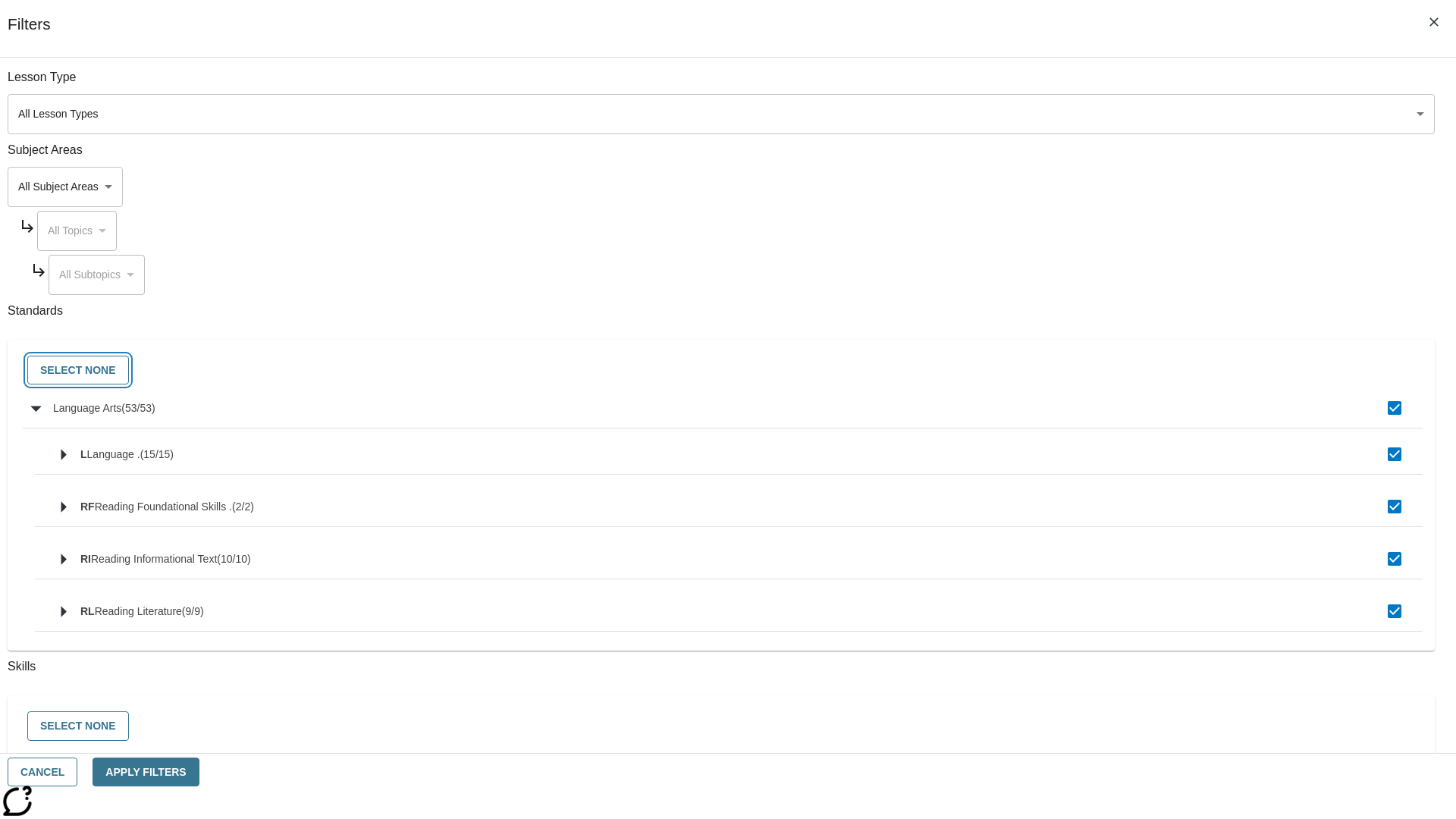
checkbox input "false"
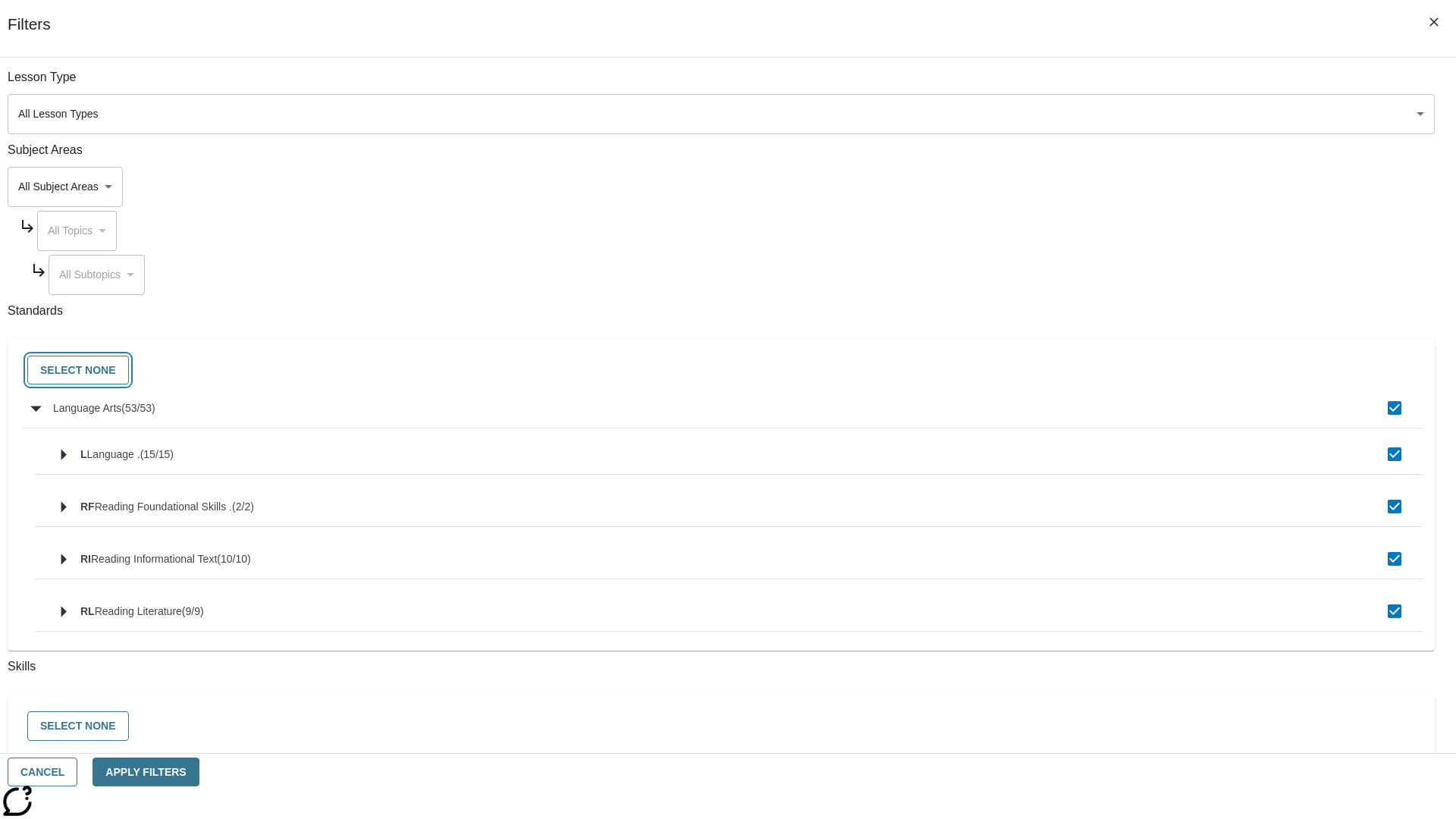
checkbox input "false"
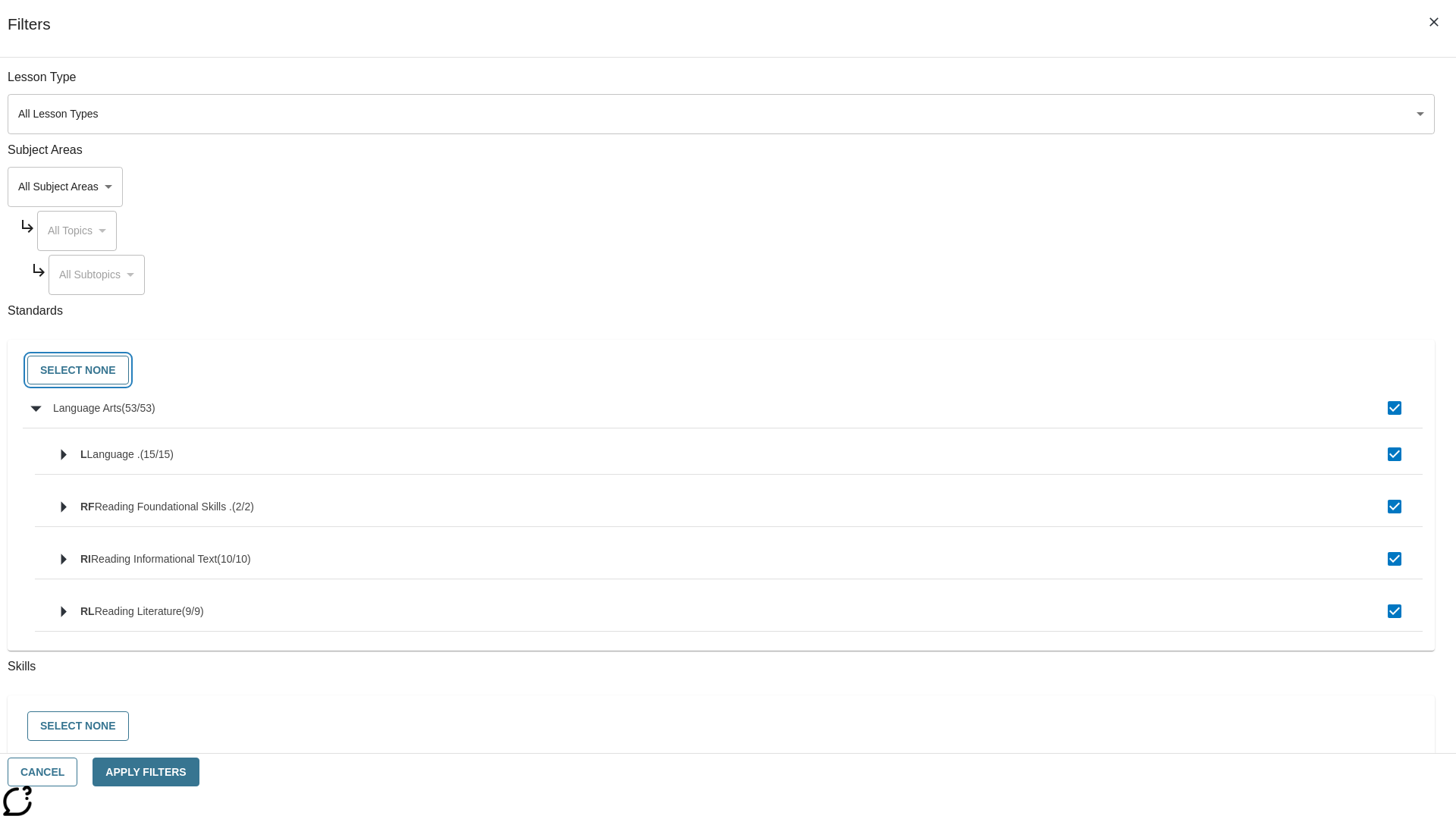
checkbox input "false"
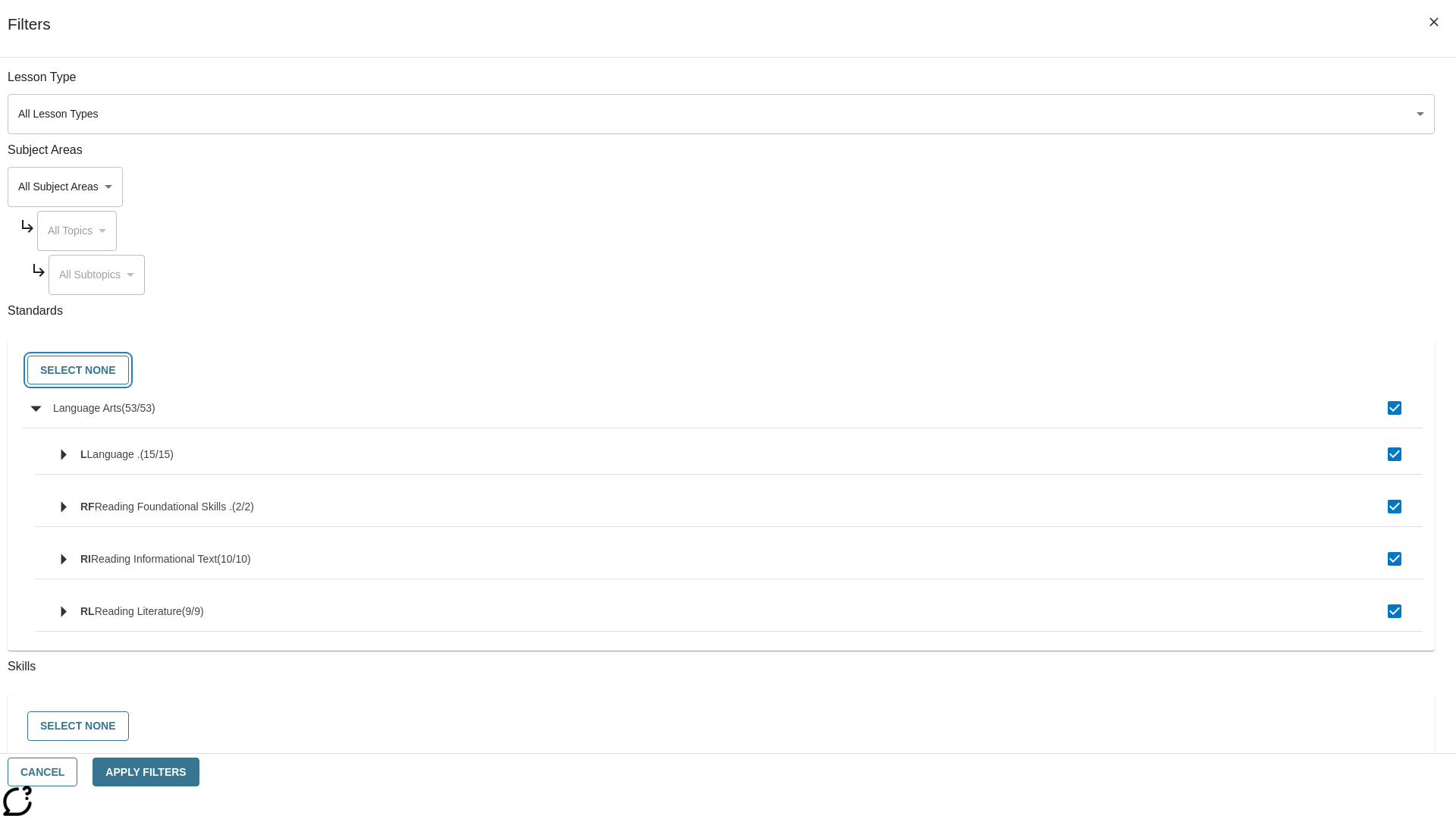
checkbox input "false"
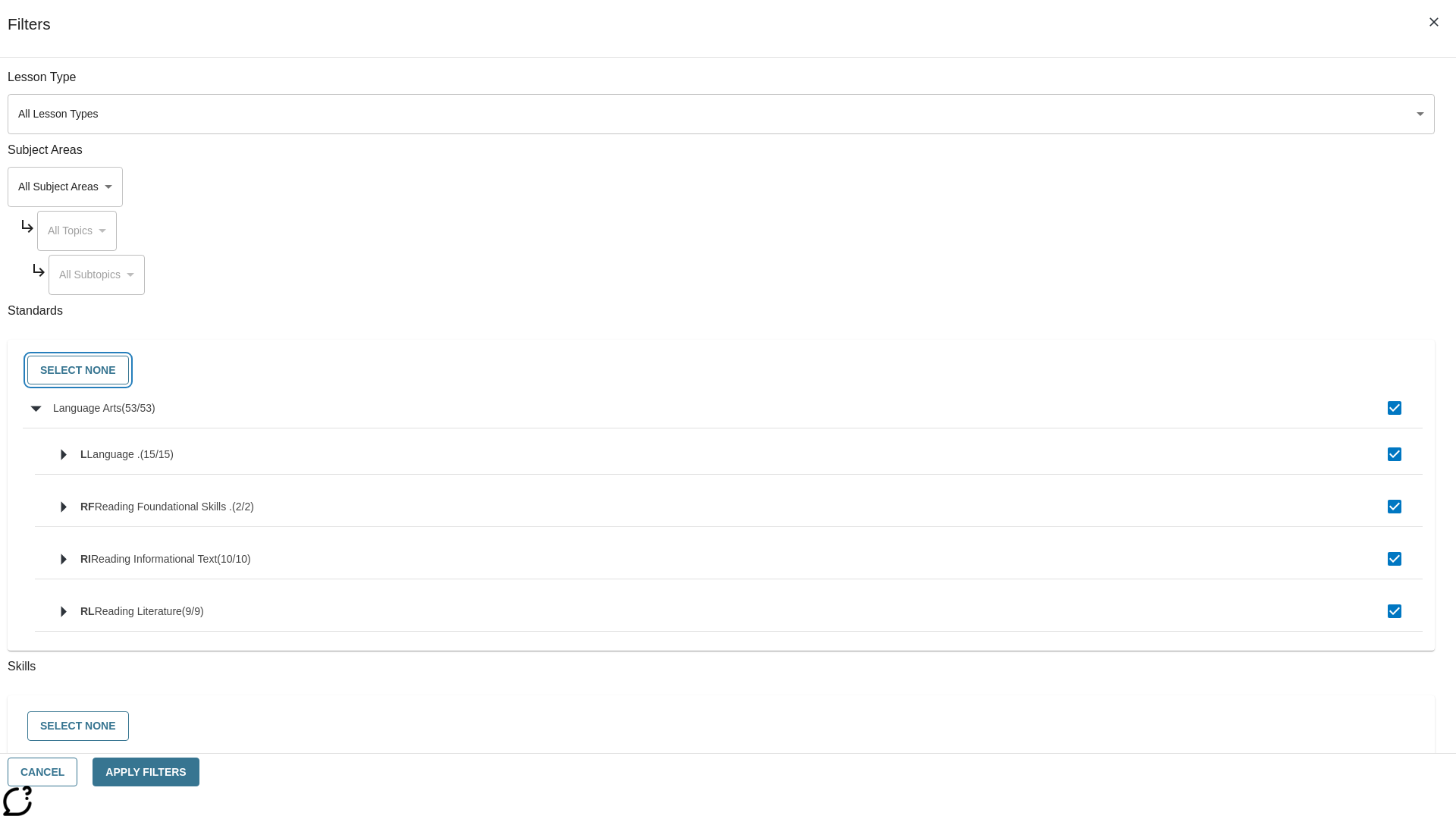
checkbox input "false"
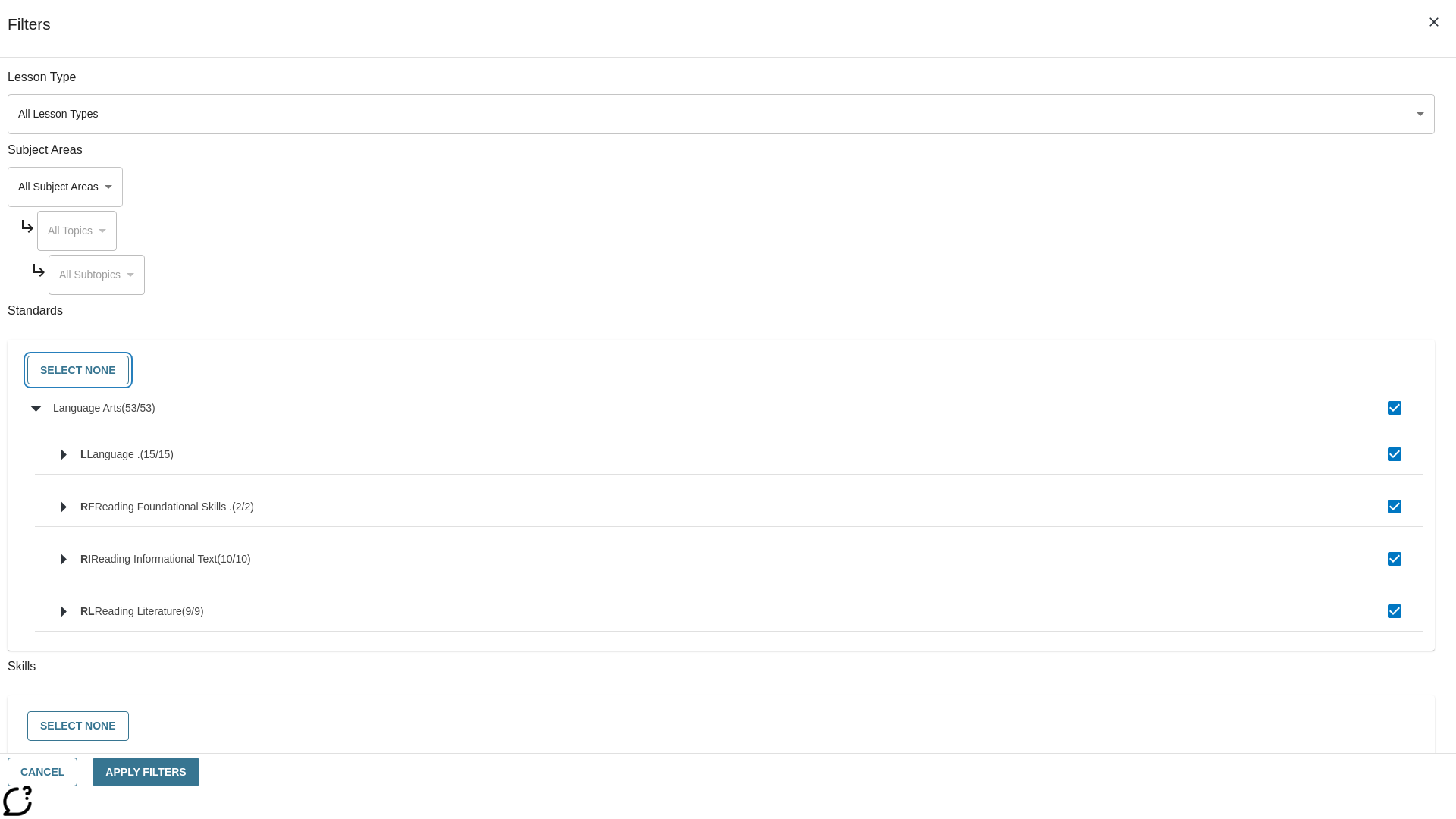
checkbox input "false"
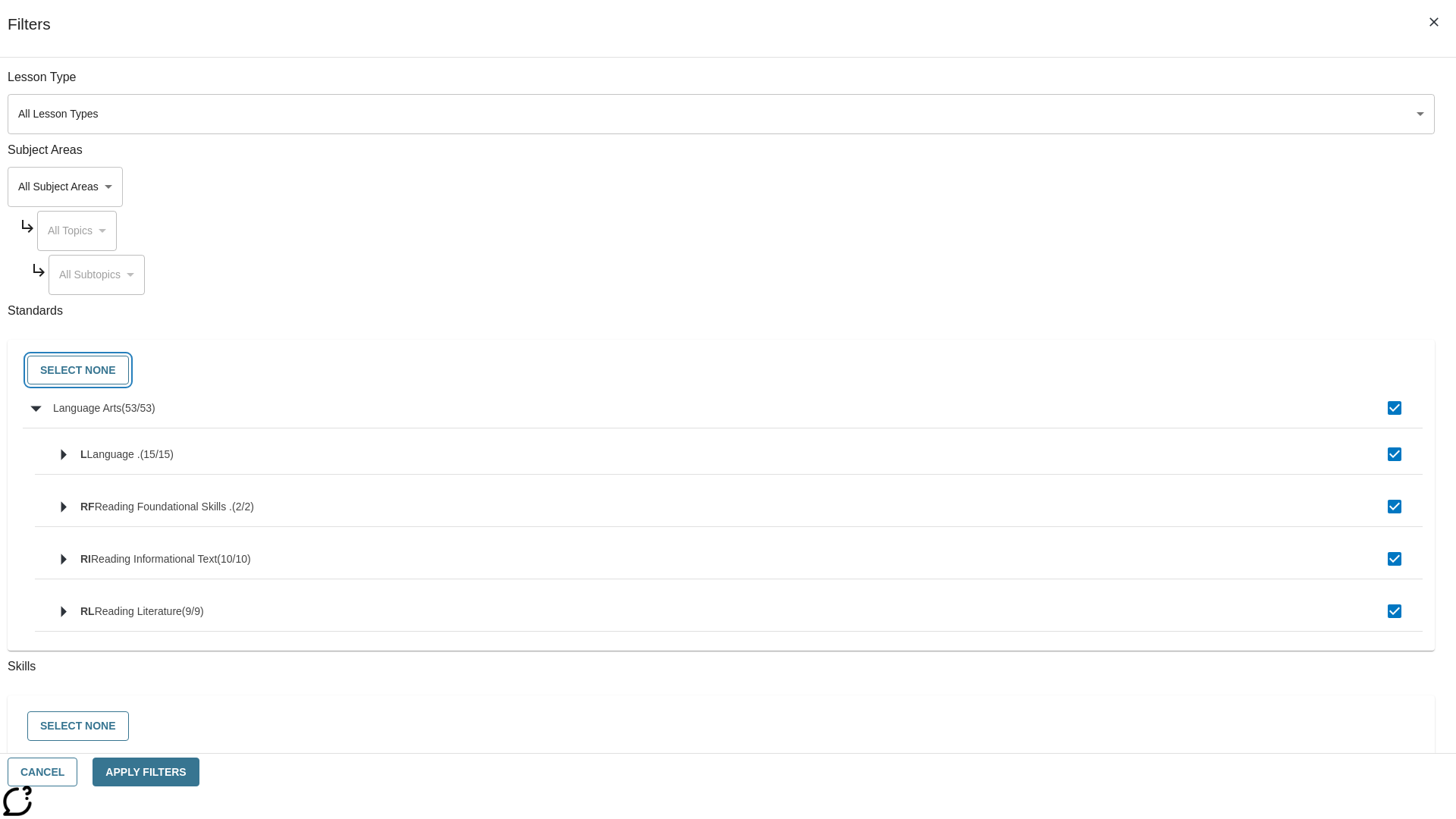
checkbox input "false"
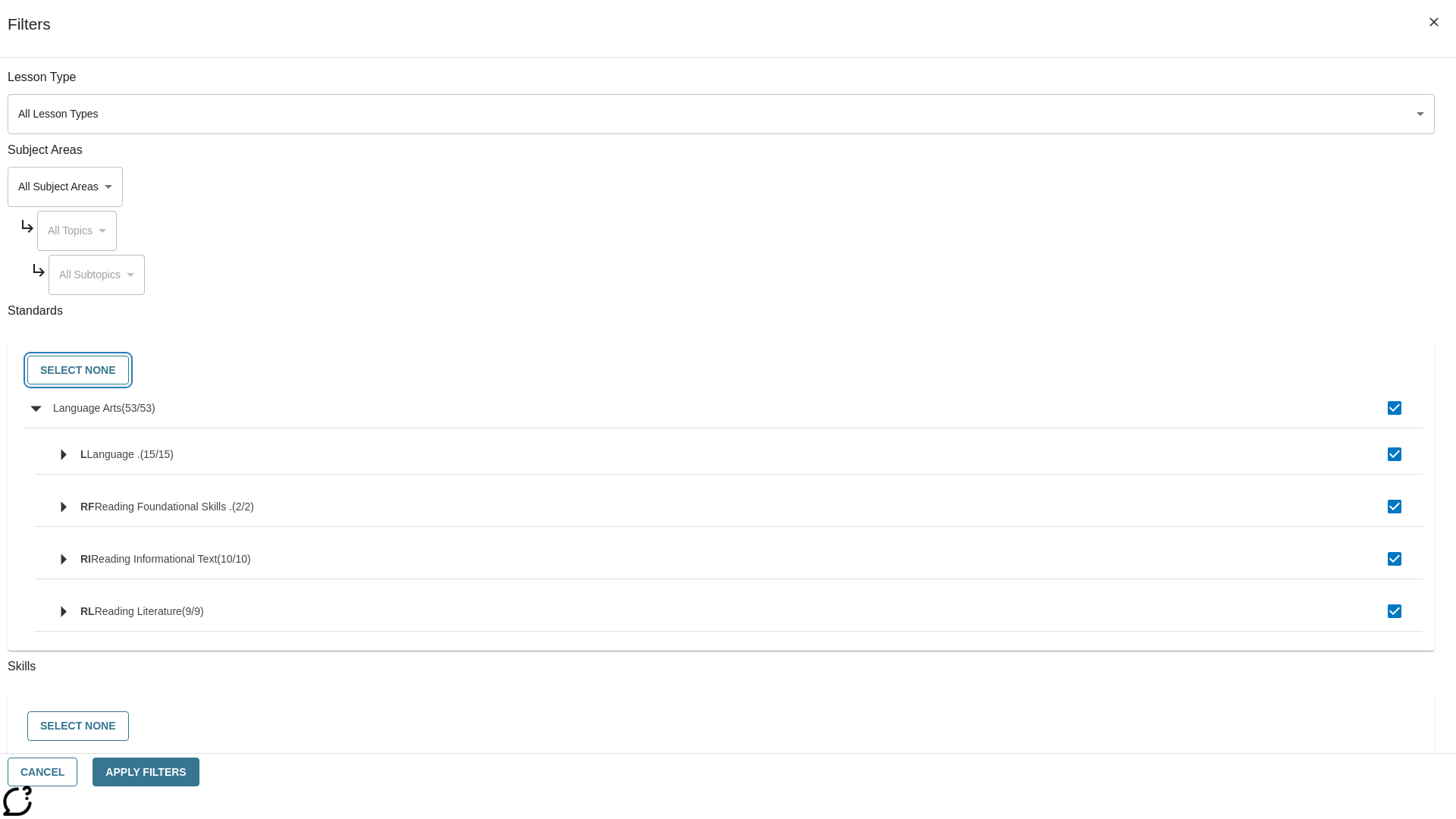
checkbox input "false"
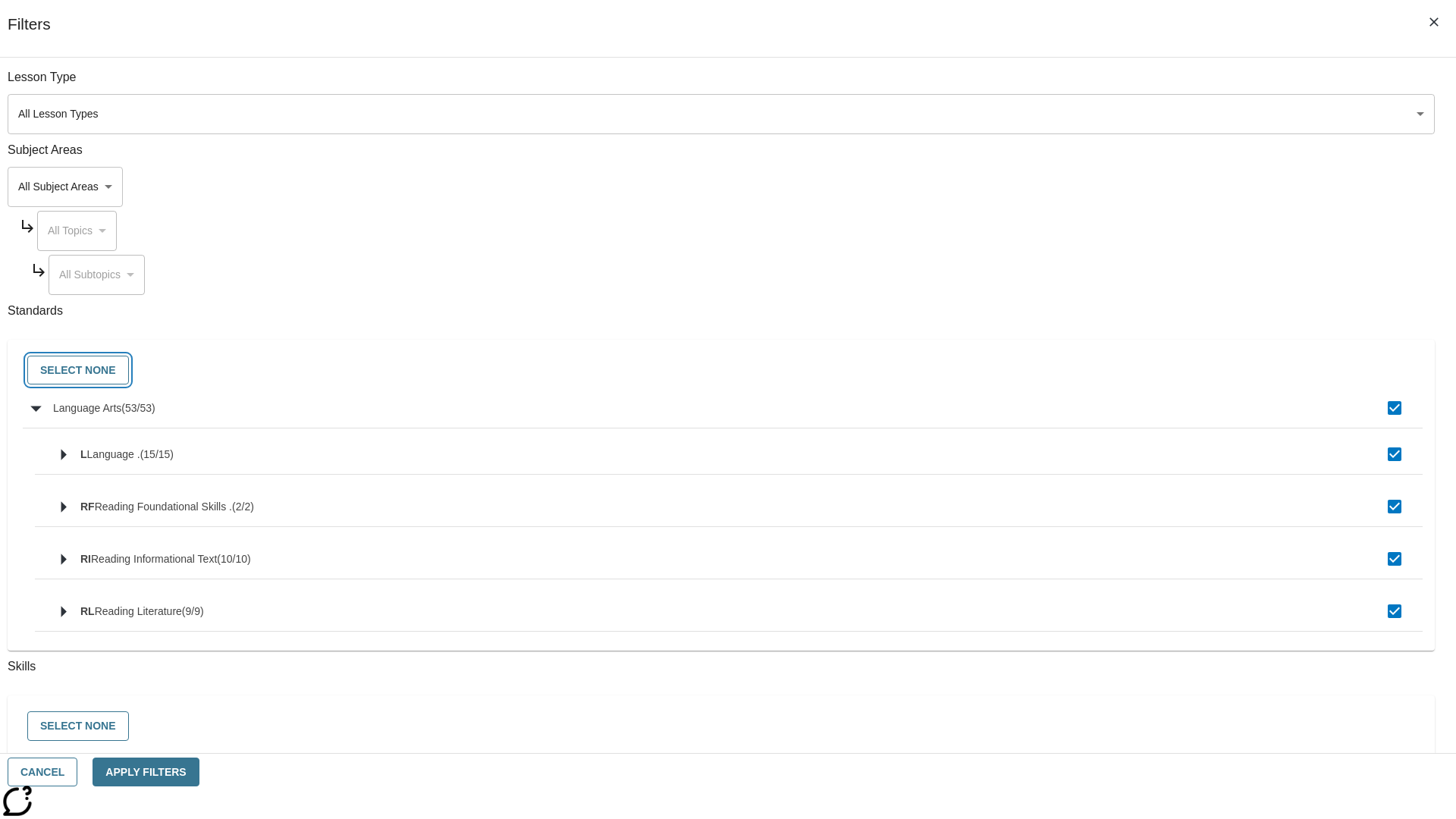
checkbox input "false"
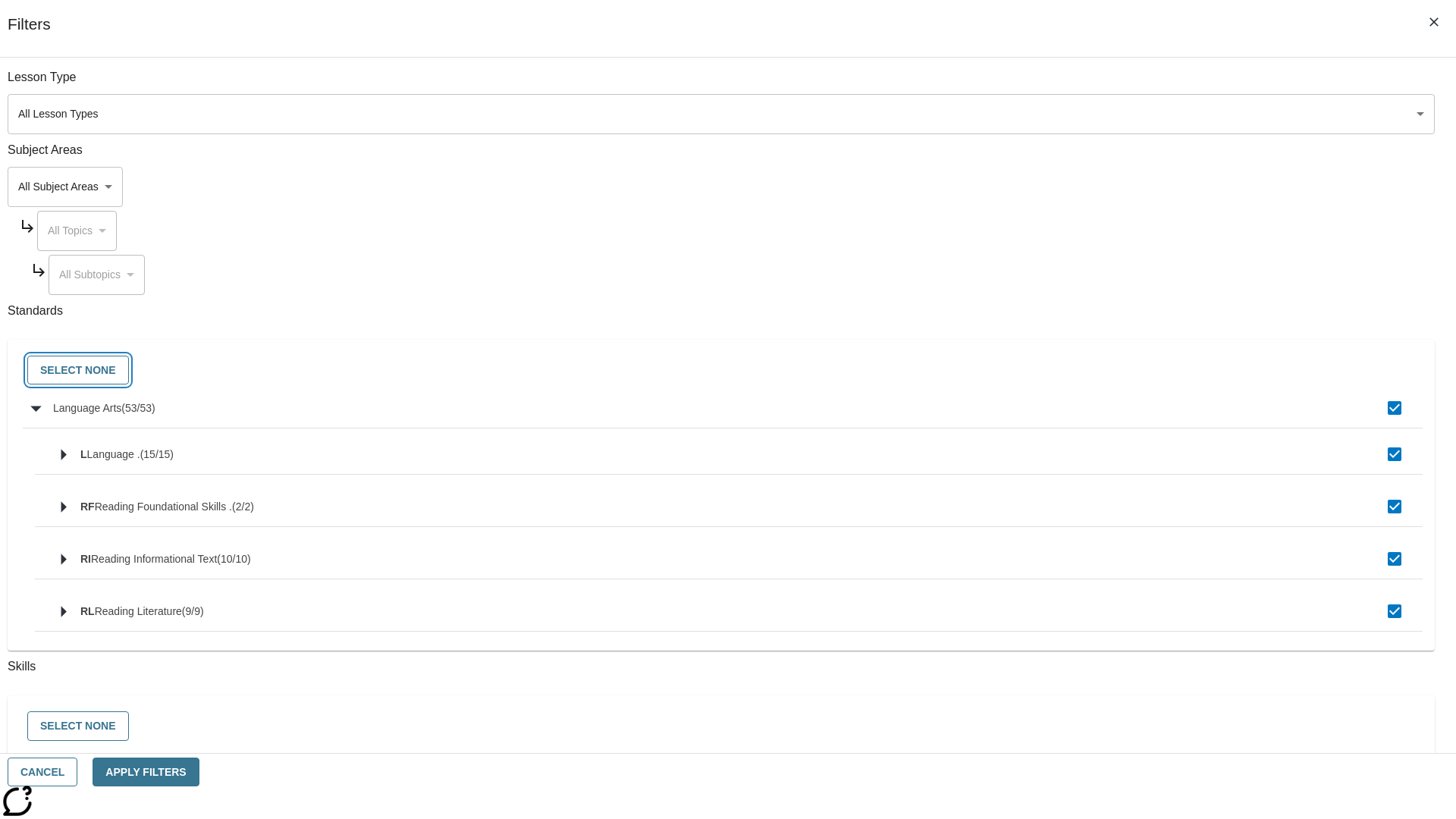
checkbox input "false"
click at [78, 772] on button "Cancel" at bounding box center [42, 772] width 70 height 29
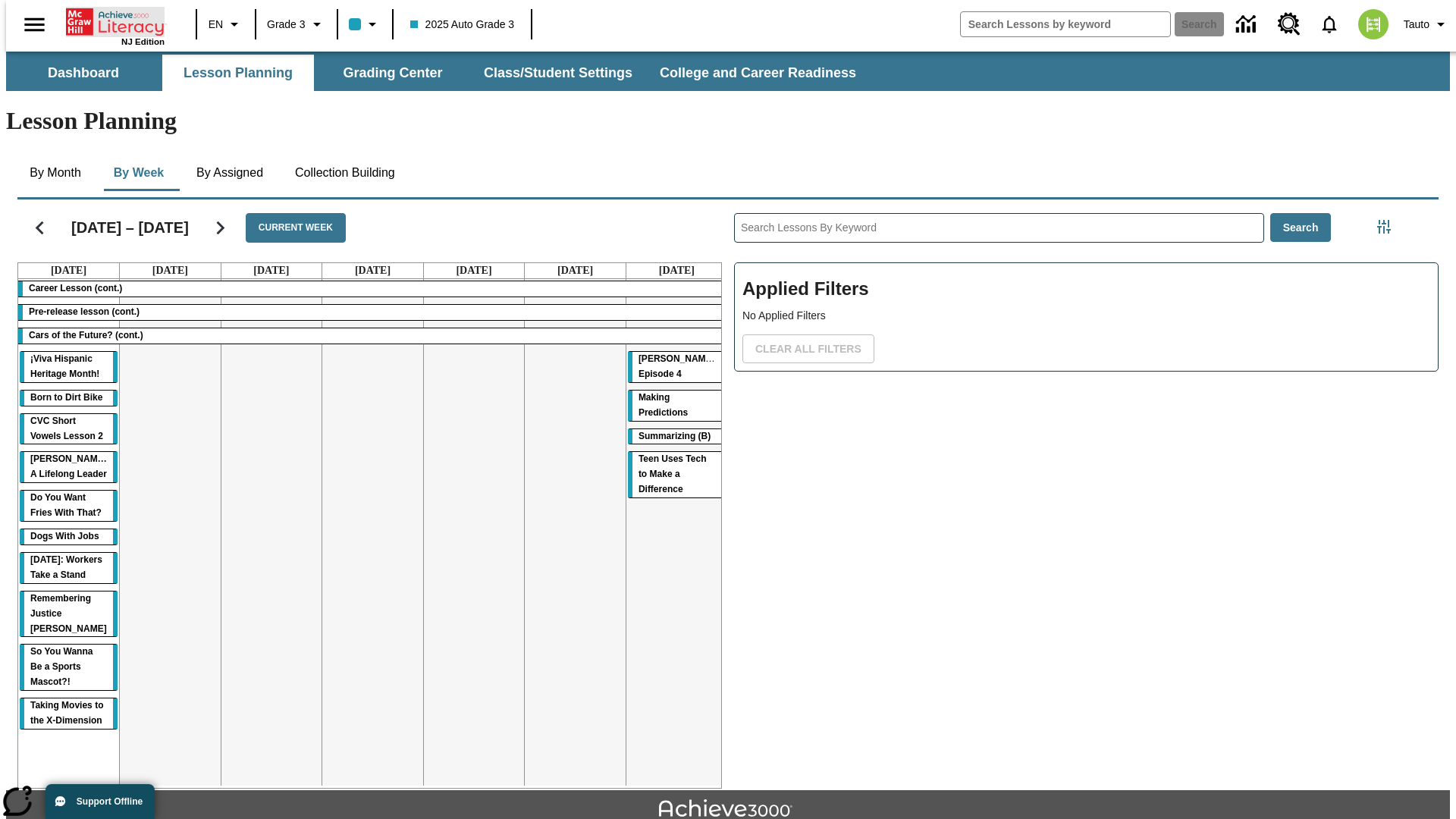
click at [109, 21] on icon "Home" at bounding box center [116, 22] width 101 height 30
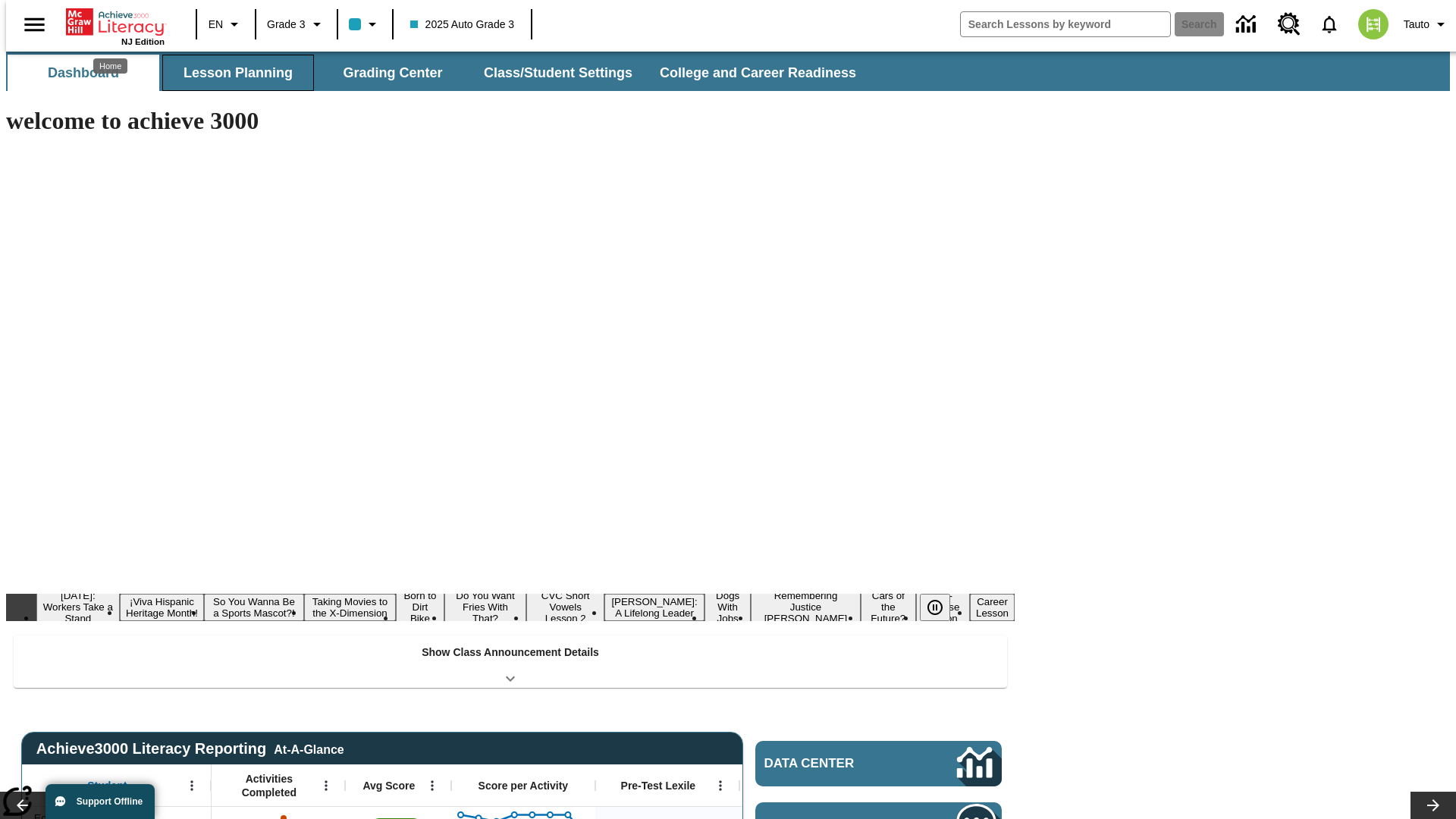
click at [232, 73] on button "Lesson Planning" at bounding box center [238, 73] width 152 height 36
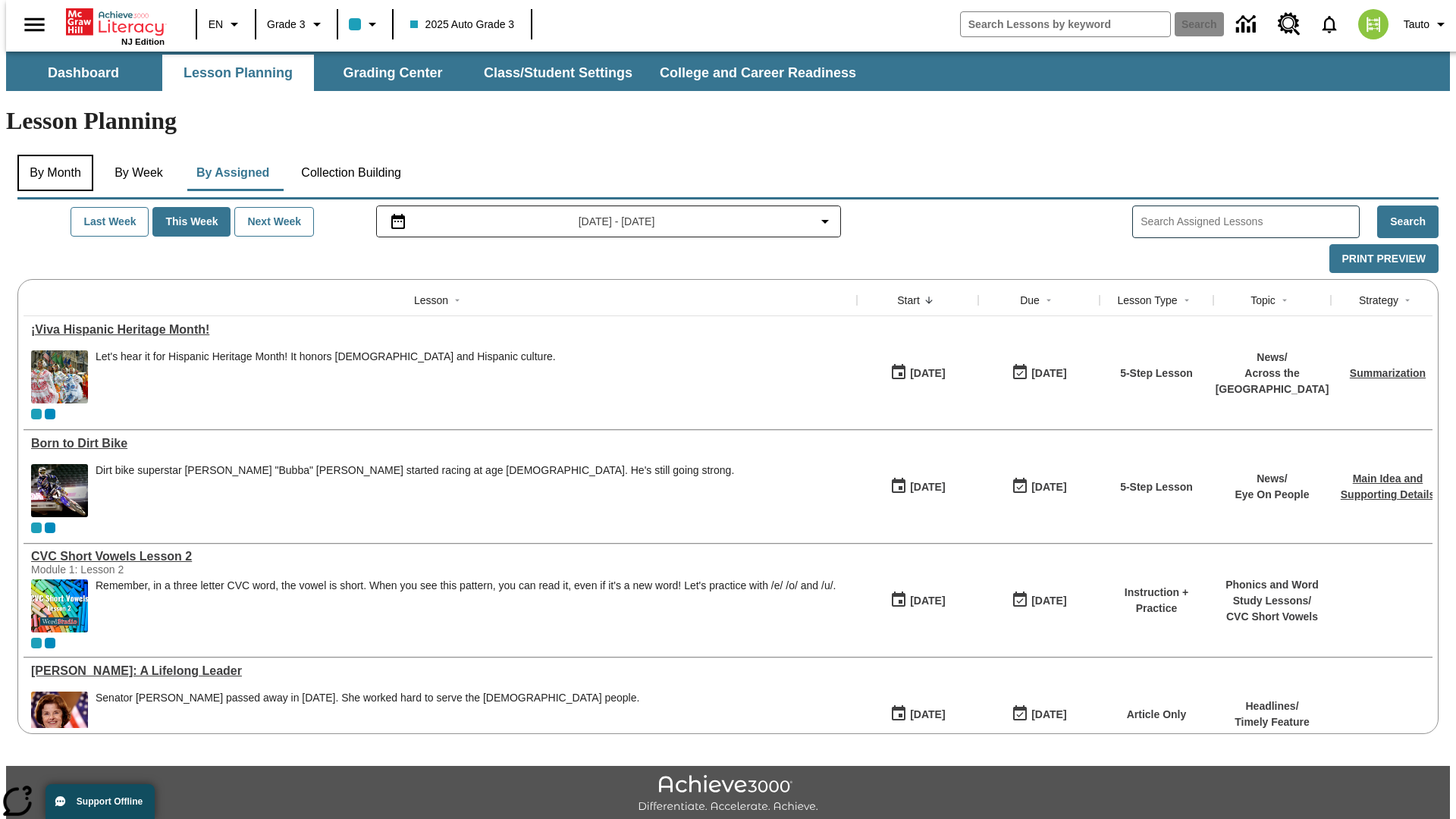
click at [51, 155] on button "By Month" at bounding box center [55, 173] width 76 height 36
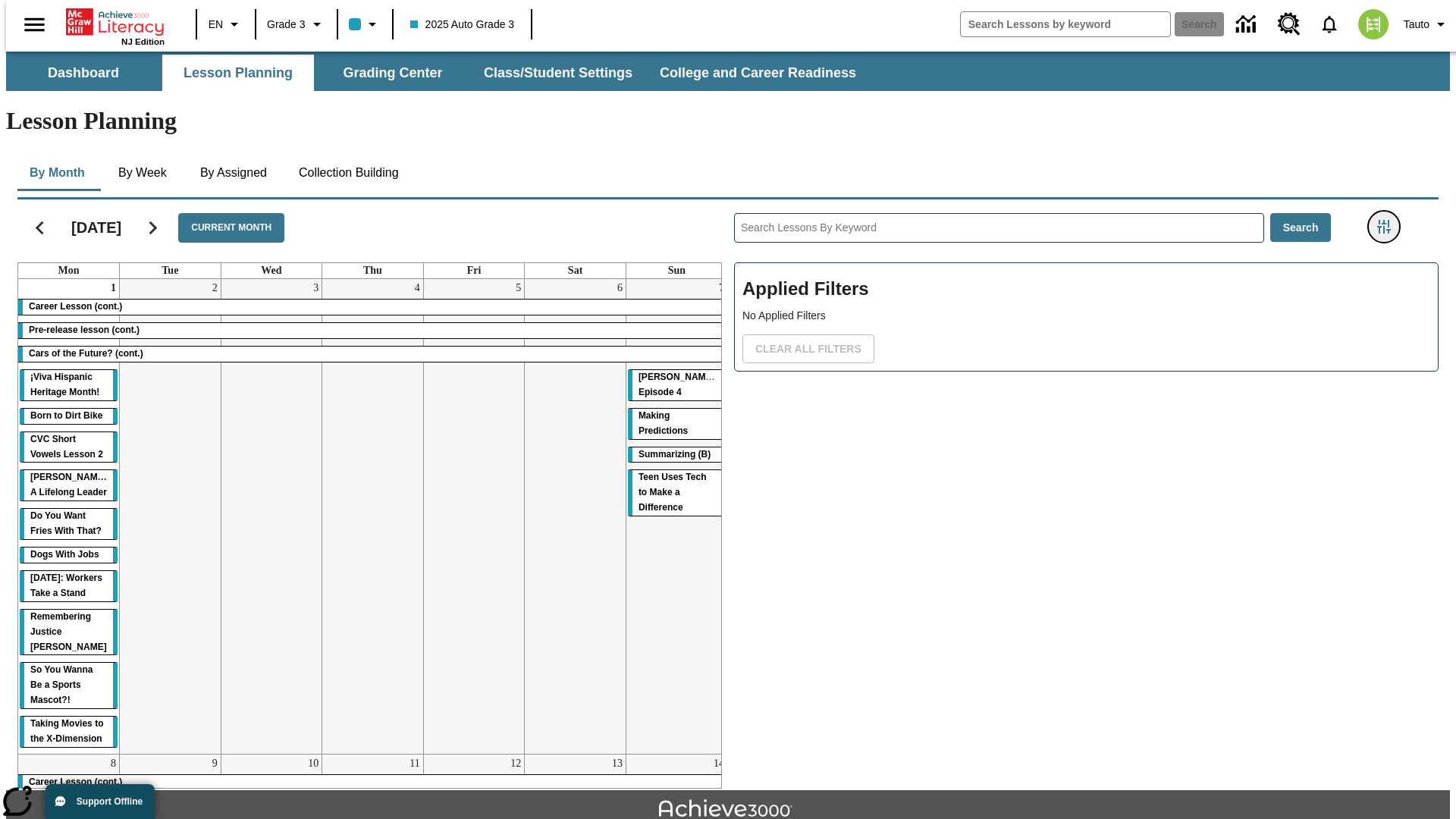
click at [1389, 220] on icon "Filters Side menu" at bounding box center [1383, 227] width 14 height 14
